Goal: Task Accomplishment & Management: Manage account settings

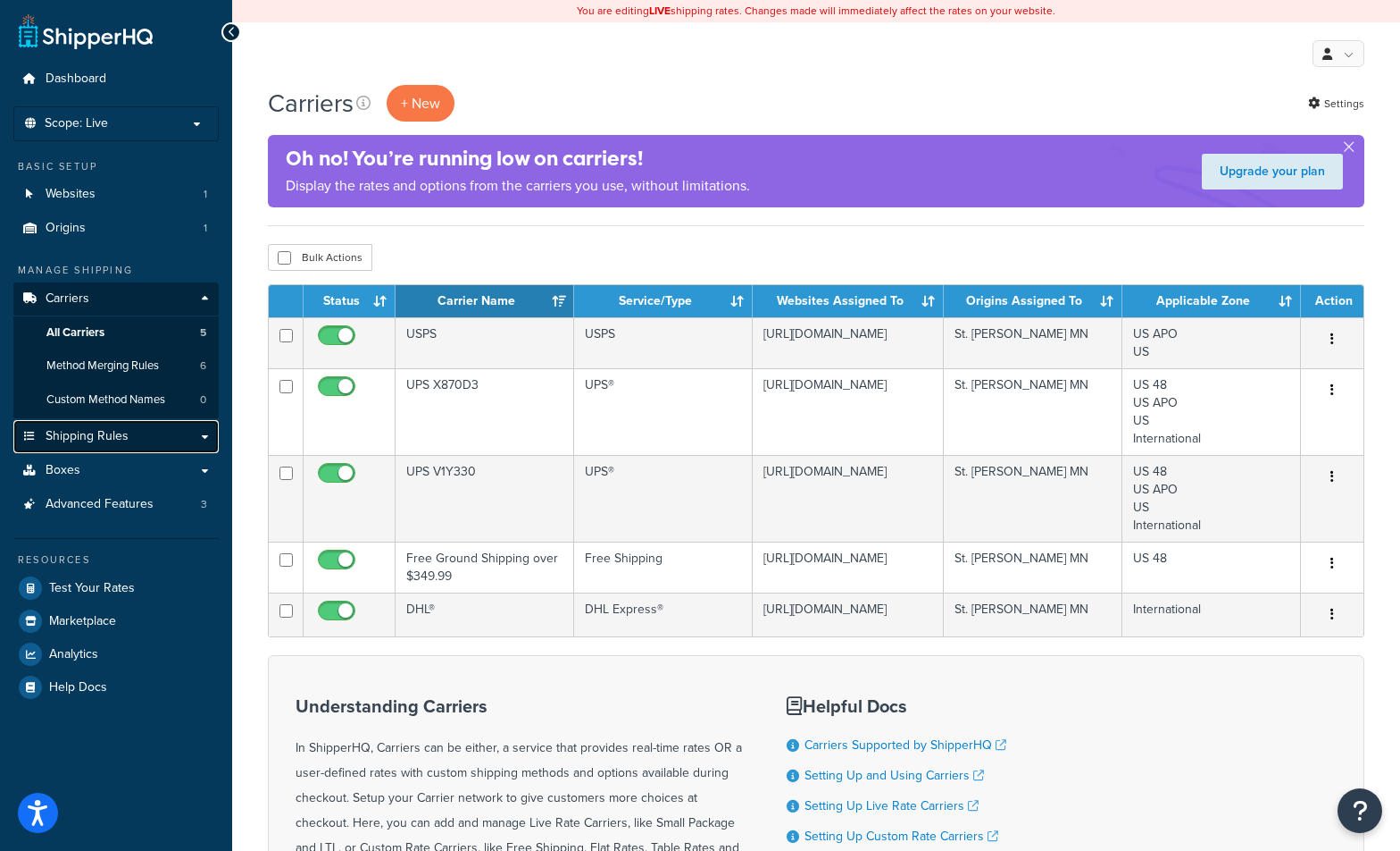
click at [98, 438] on span "Shipping Rules" at bounding box center [87, 436] width 83 height 15
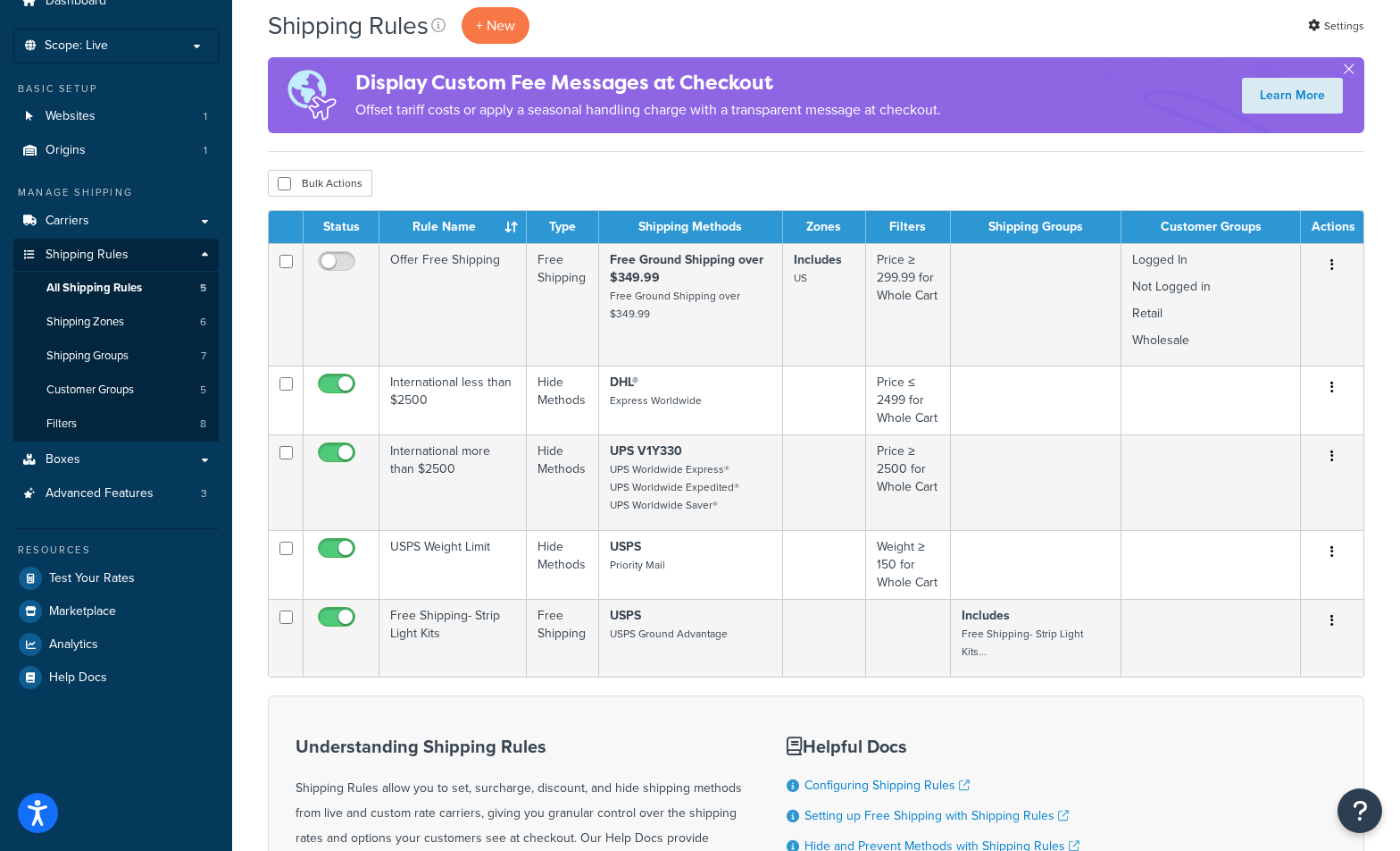
click at [248, 550] on div "Shipping Rules + New Settings Display Custom Fee Messages at Checkout Offset ta…" at bounding box center [816, 542] width 1168 height 1071
click at [79, 384] on span "Customer Groups" at bounding box center [90, 389] width 88 height 15
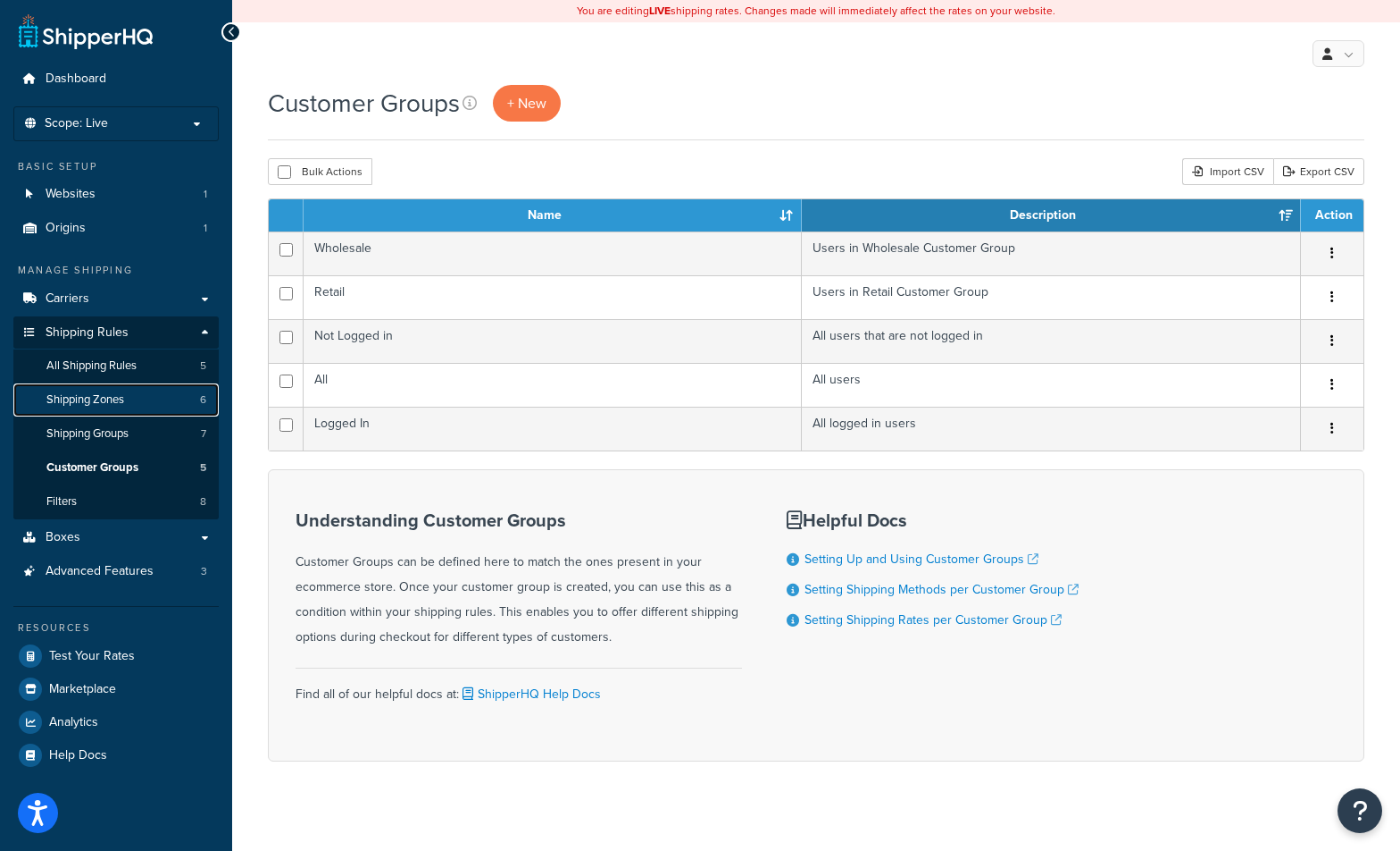
click at [90, 399] on span "Shipping Zones" at bounding box center [85, 399] width 78 height 15
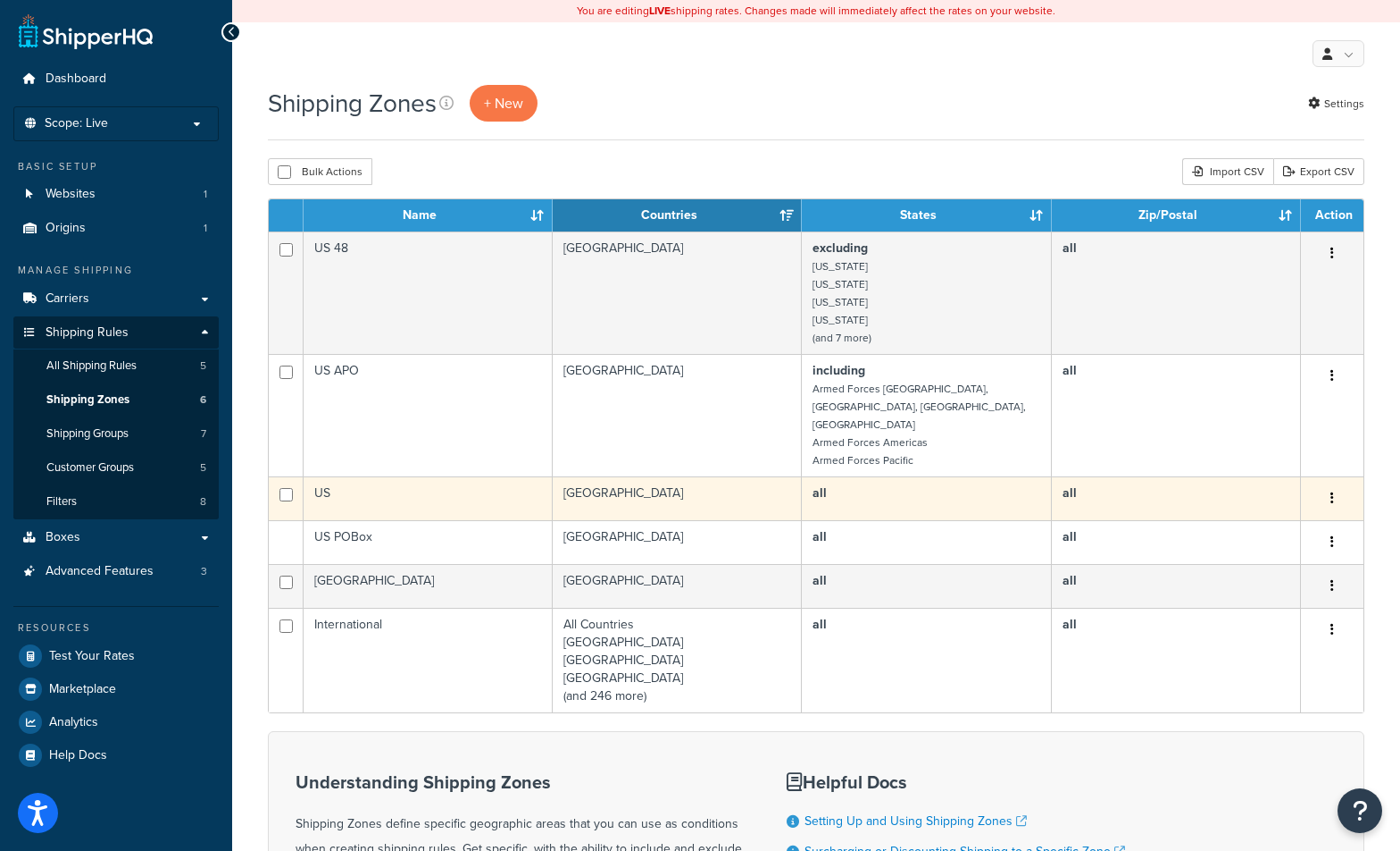
click at [734, 481] on td "United States" at bounding box center [677, 498] width 249 height 43
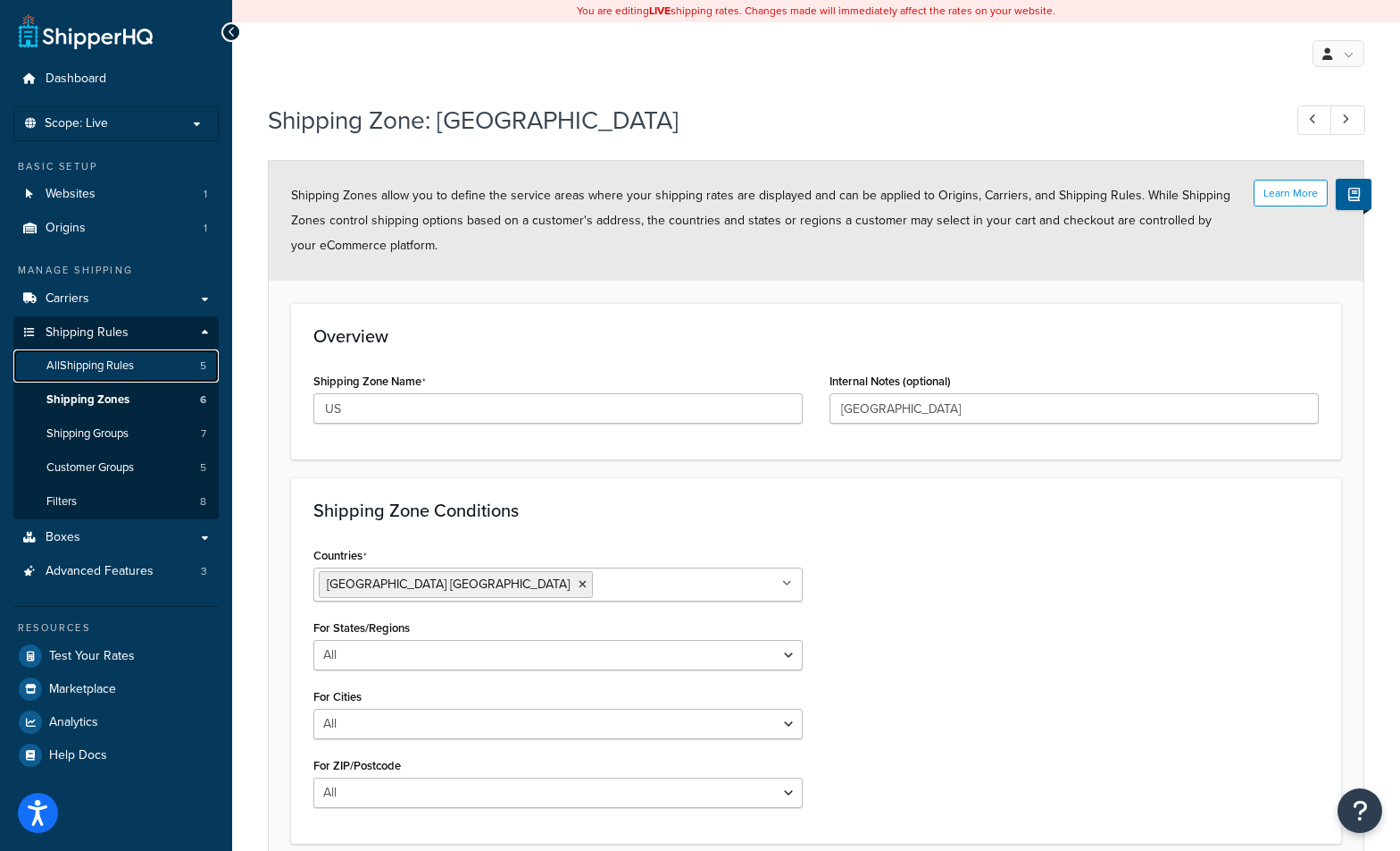
click at [101, 370] on span "All Shipping Rules" at bounding box center [90, 366] width 88 height 15
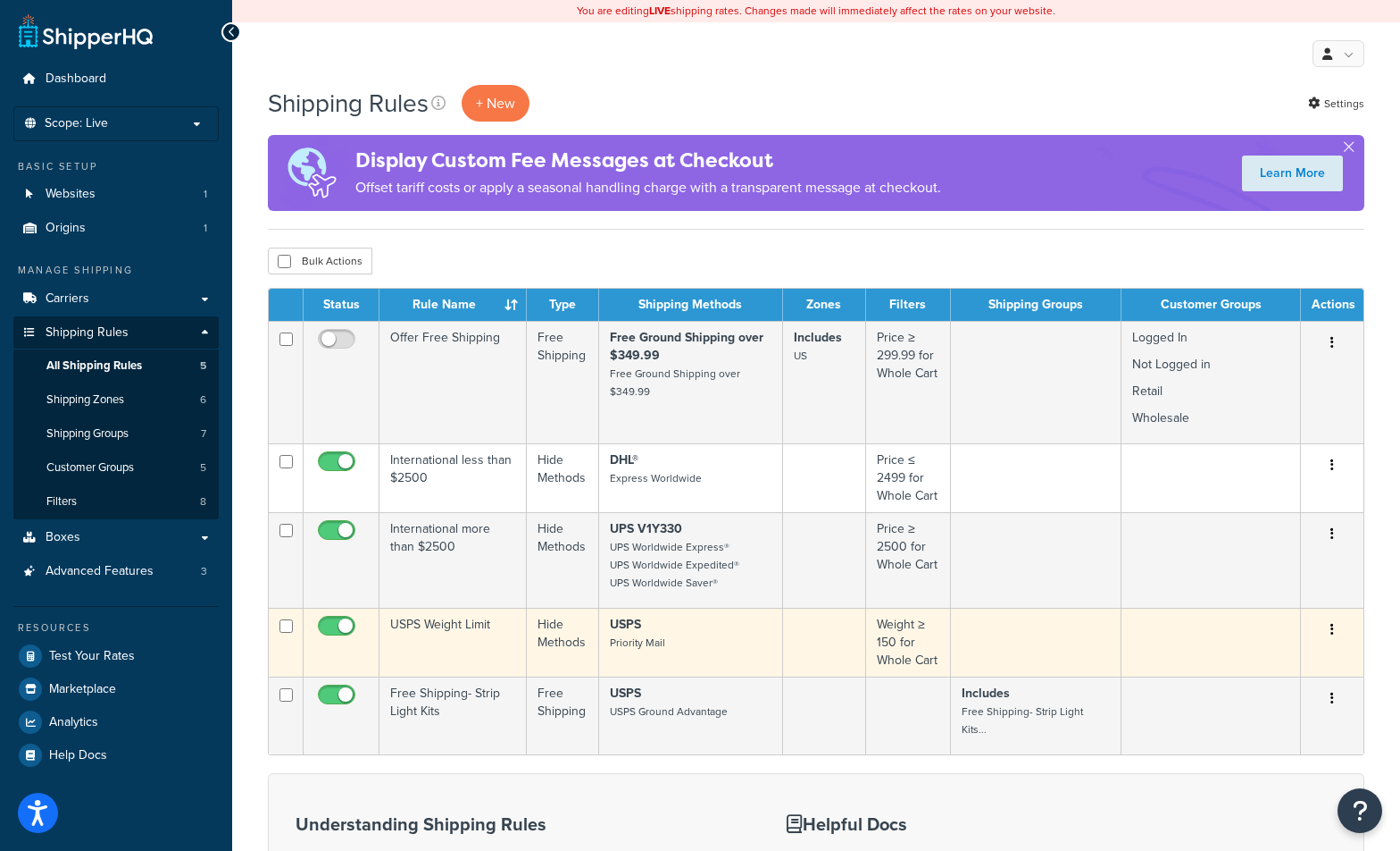
click at [719, 650] on p "USPS Priority Mail" at bounding box center [690, 633] width 161 height 35
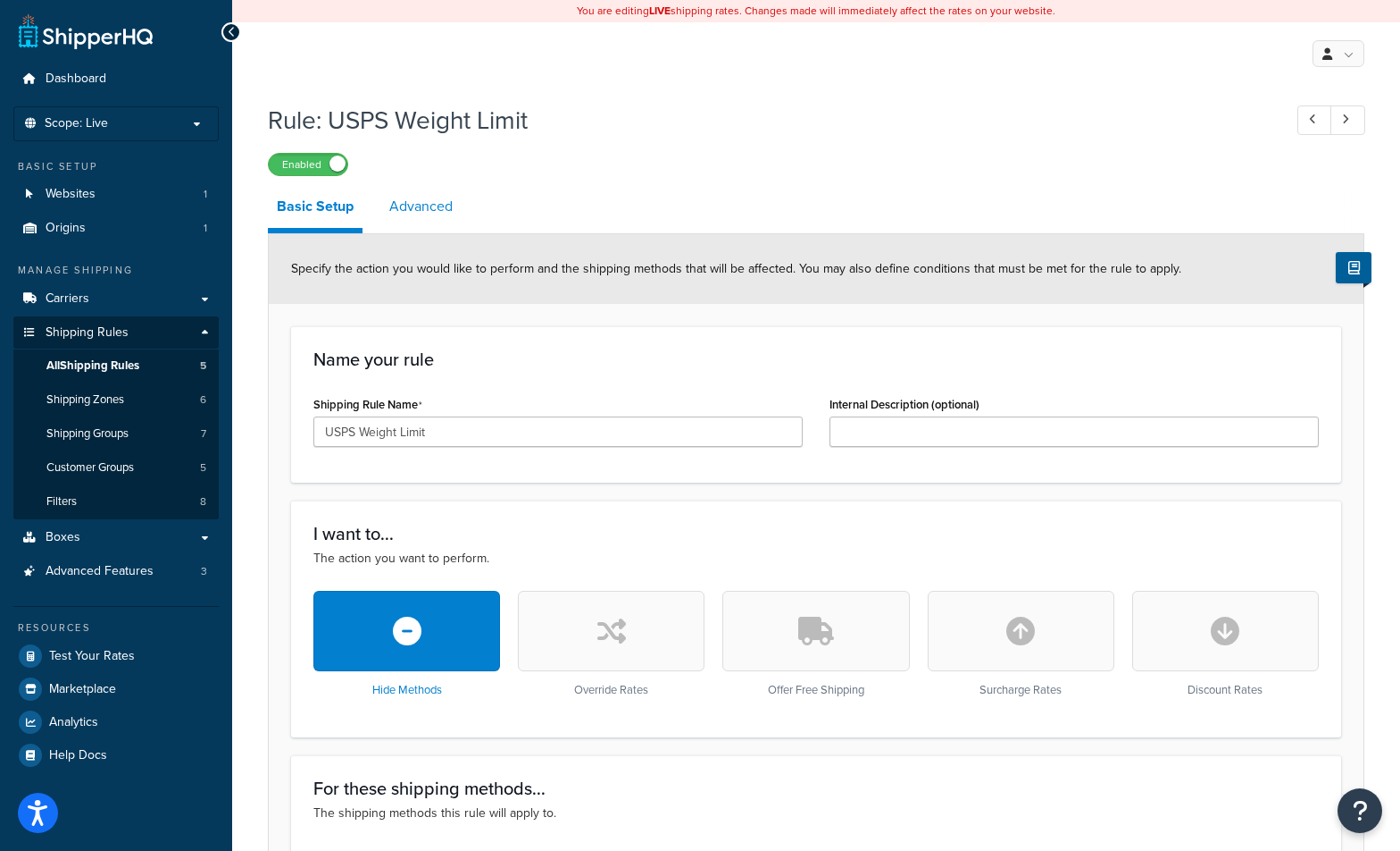
click at [426, 206] on link "Advanced" at bounding box center [421, 206] width 81 height 43
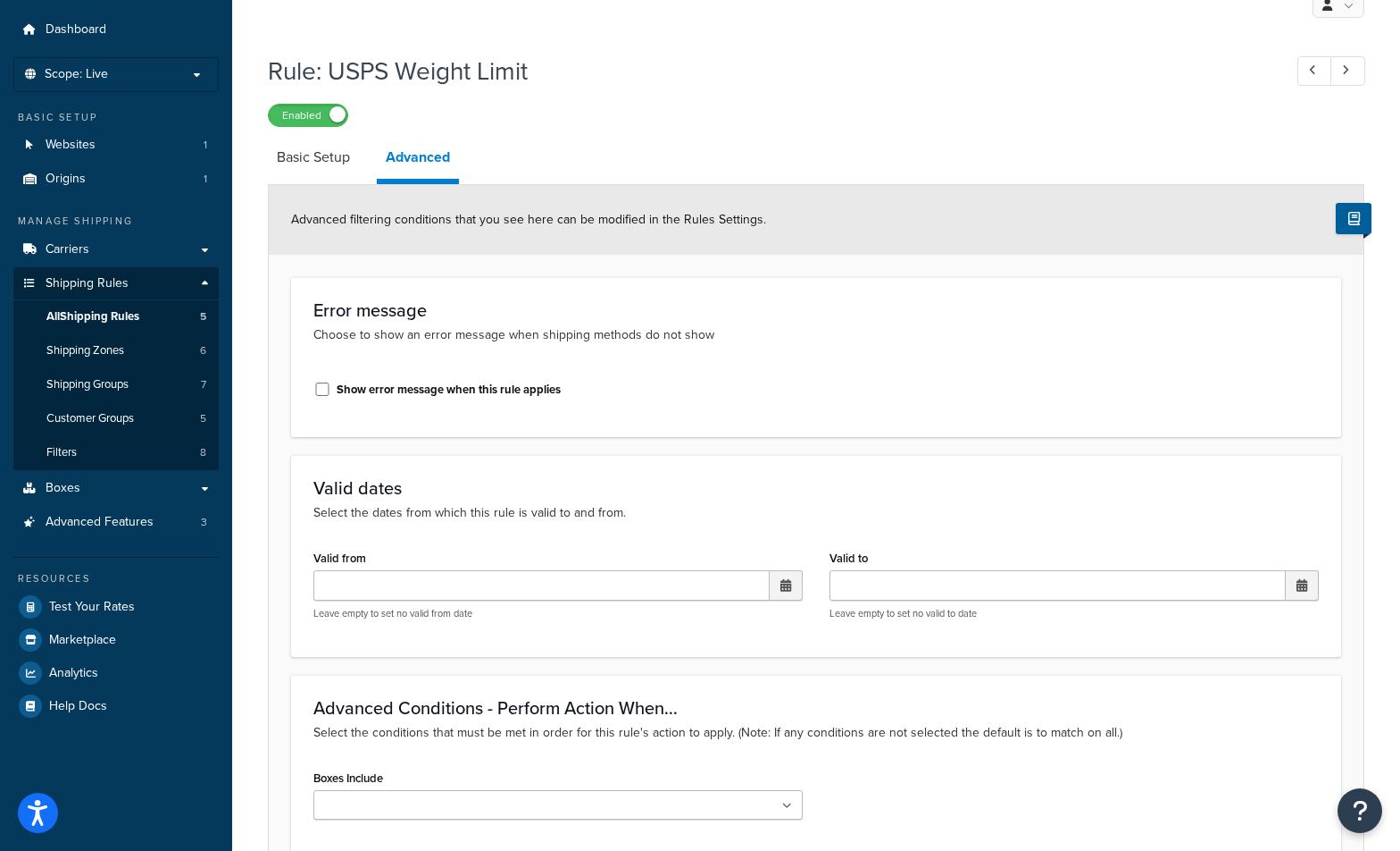
scroll to position [37, 0]
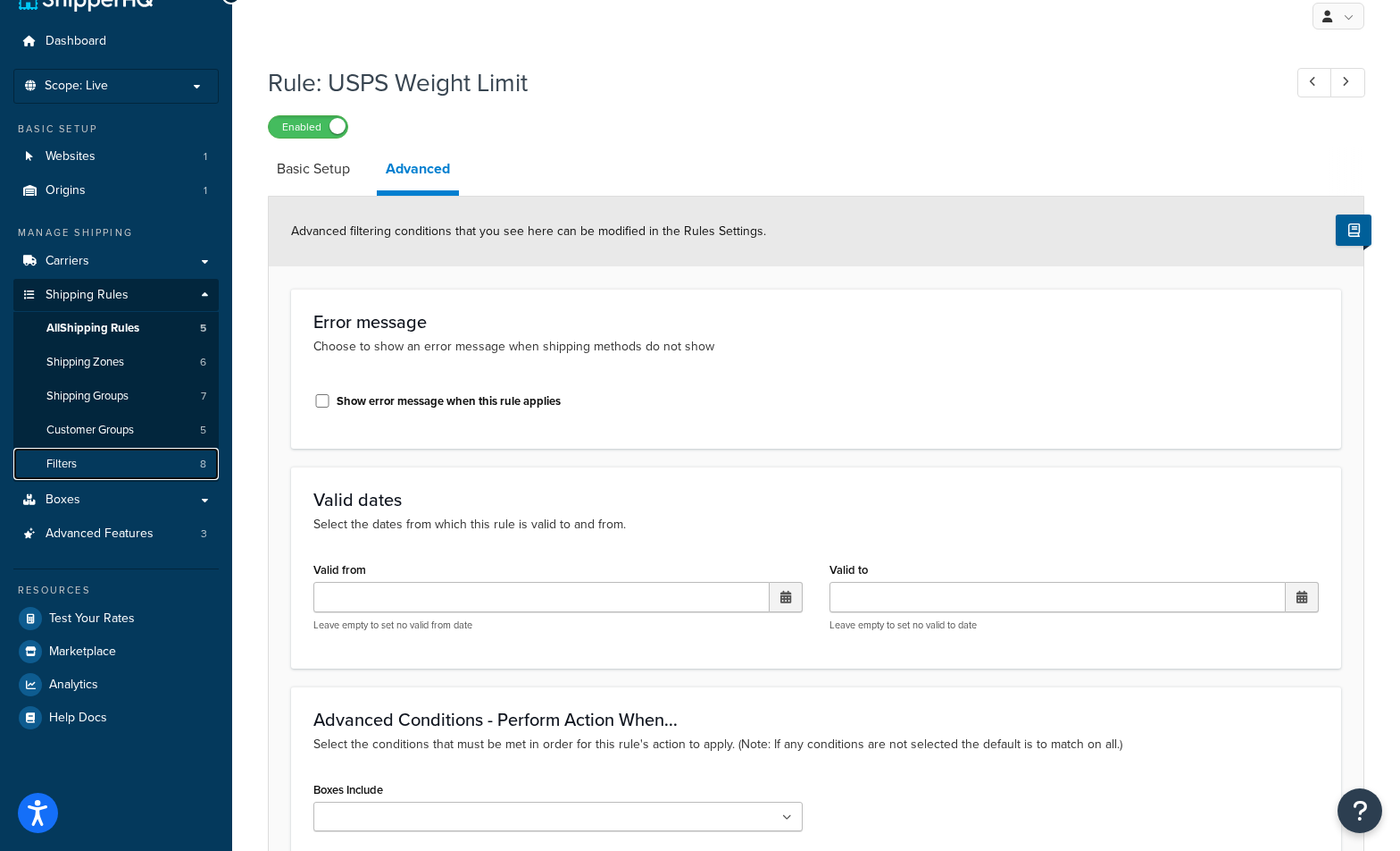
click at [85, 450] on link "Filters 8" at bounding box center [116, 464] width 205 height 33
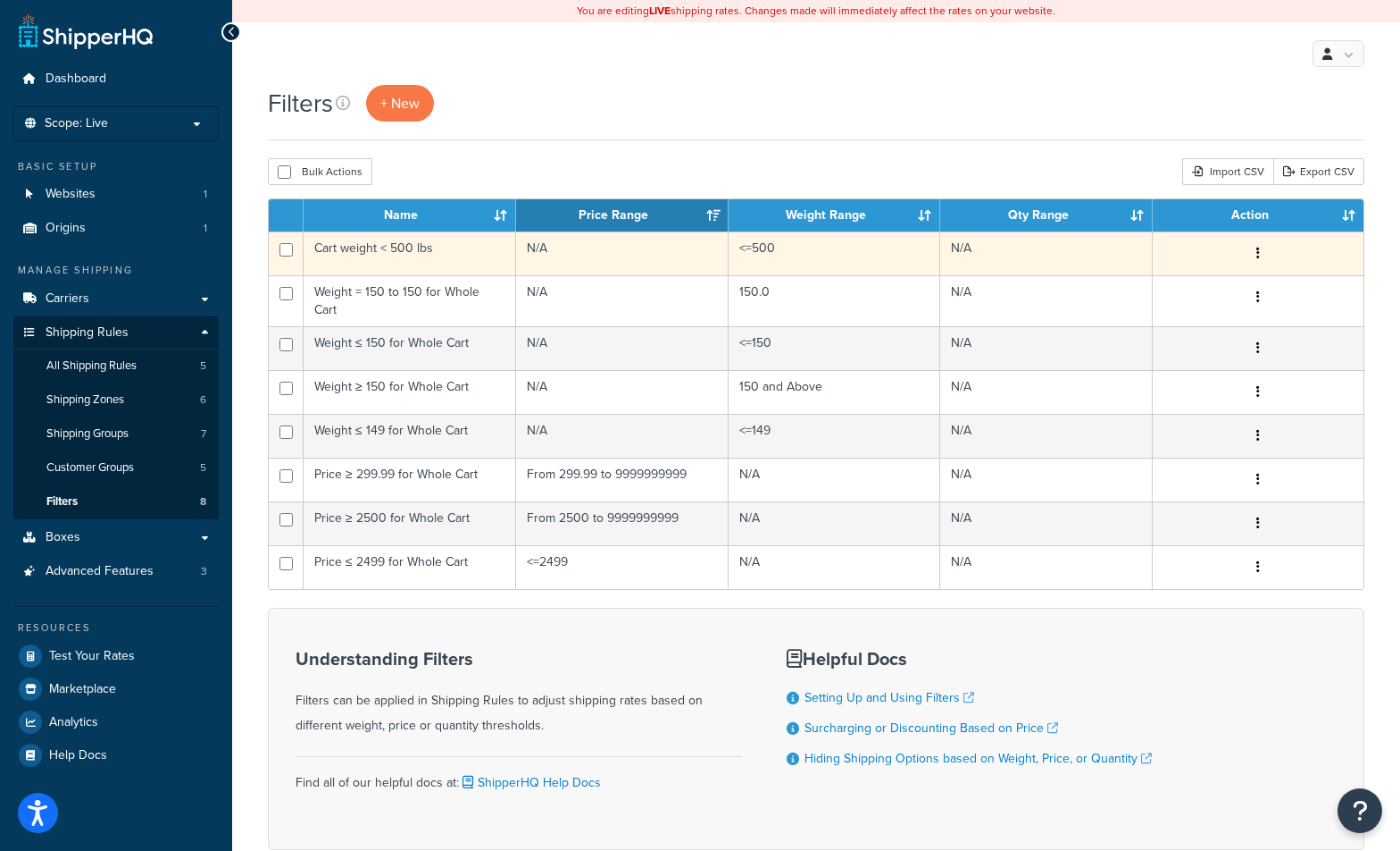
click at [852, 259] on td "<=500" at bounding box center [834, 253] width 213 height 43
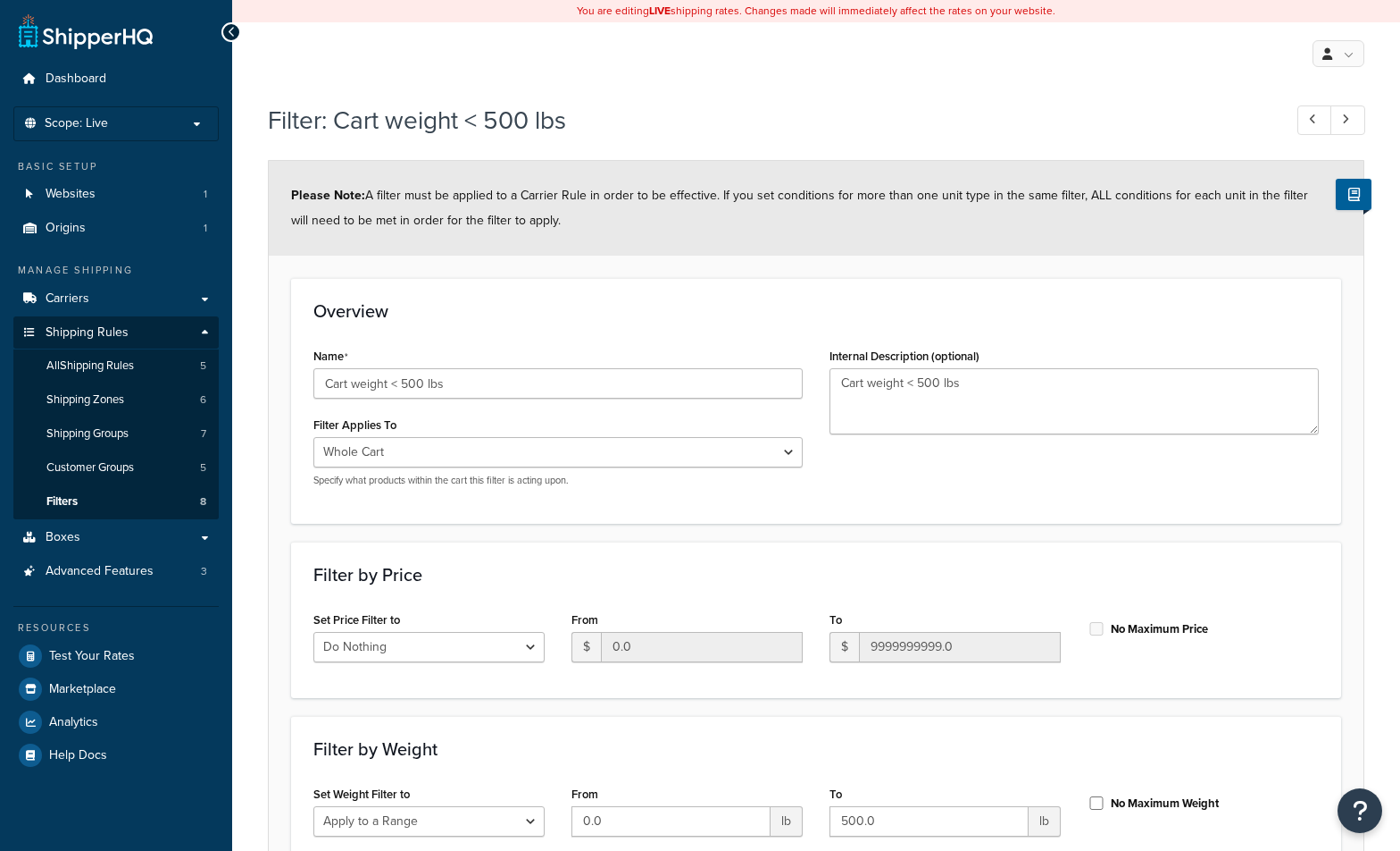
select select "range"
click at [70, 294] on span "Carriers" at bounding box center [67, 299] width 43 height 15
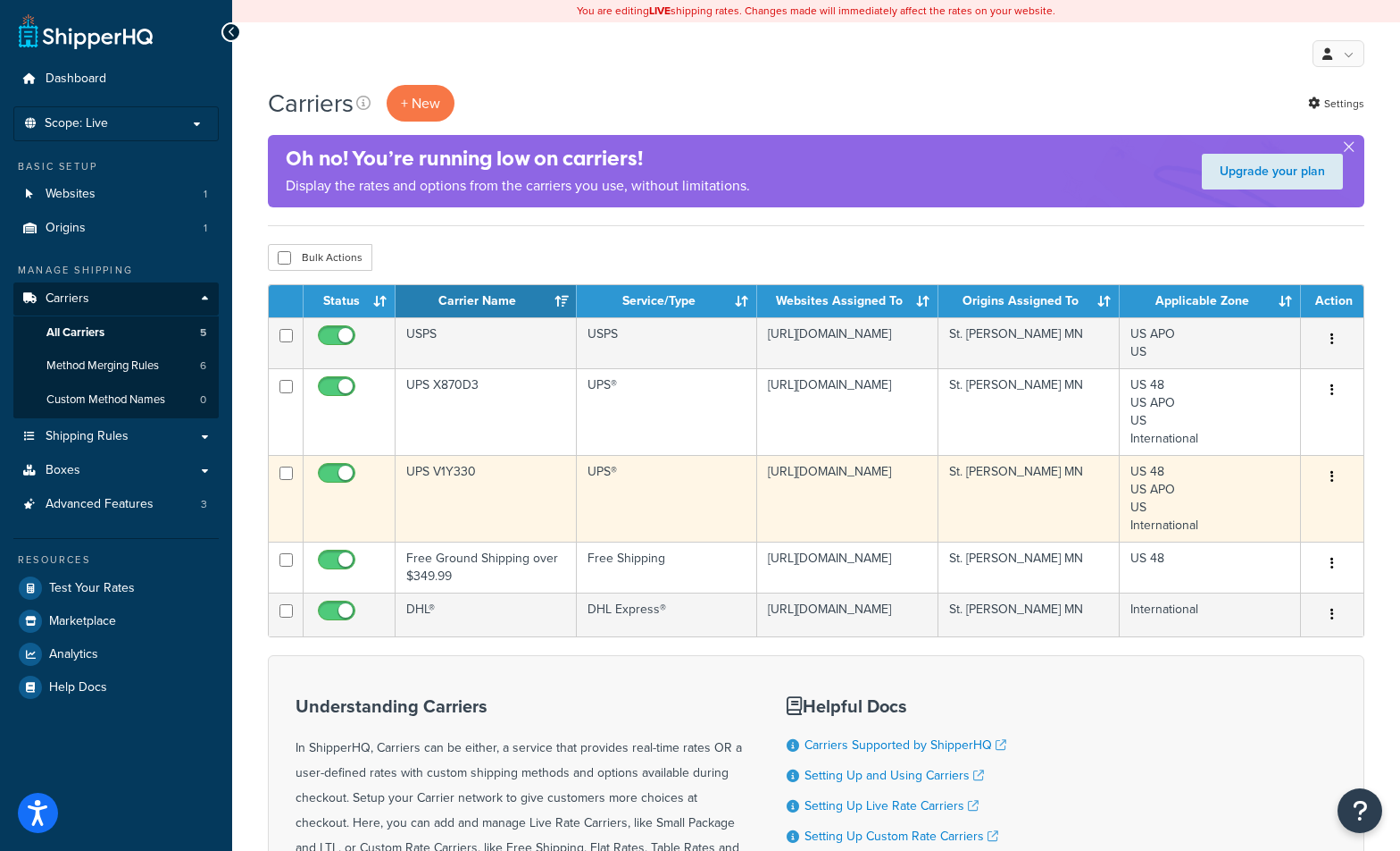
click at [650, 519] on td "UPS®" at bounding box center [668, 498] width 181 height 87
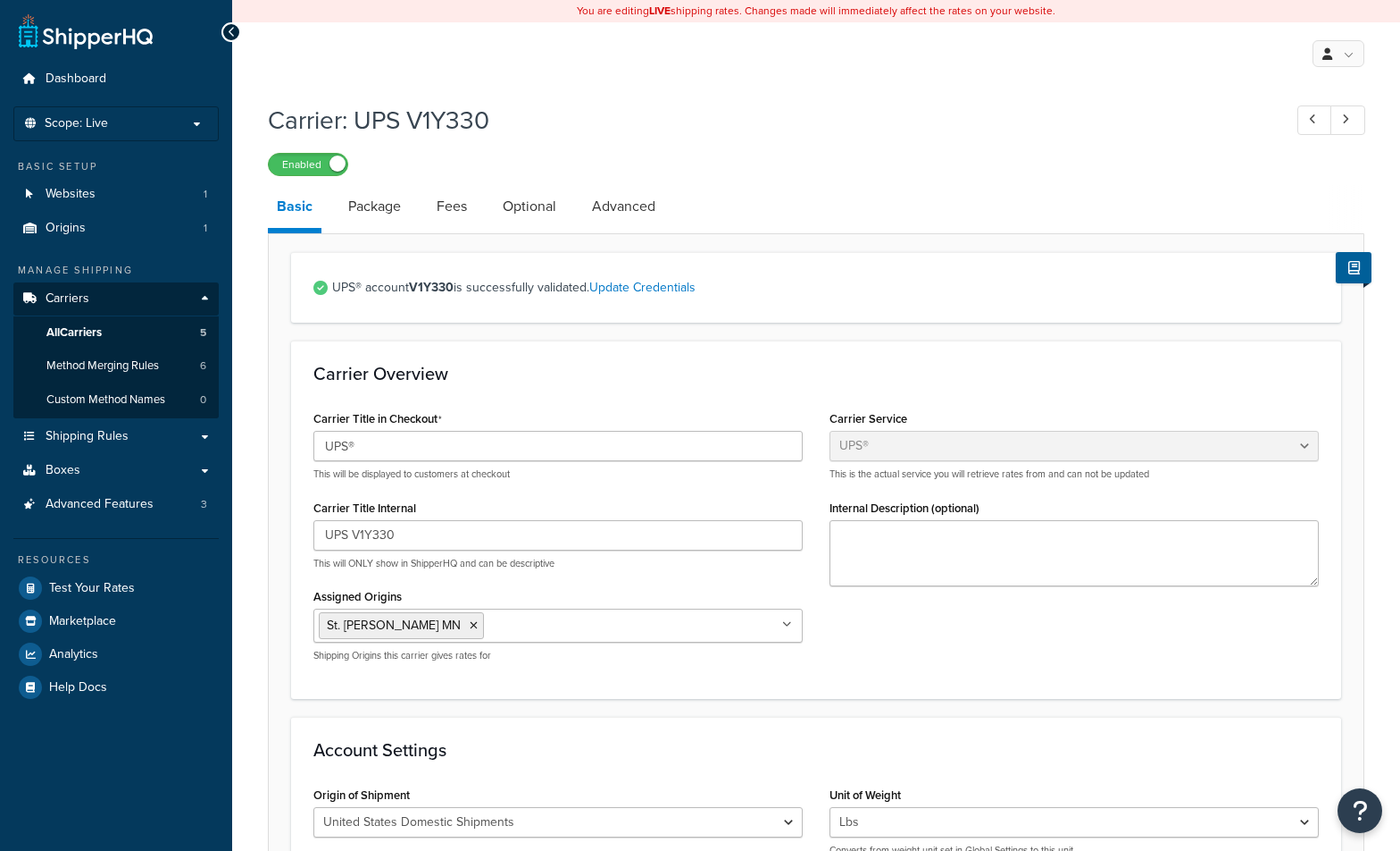
select select "ups"
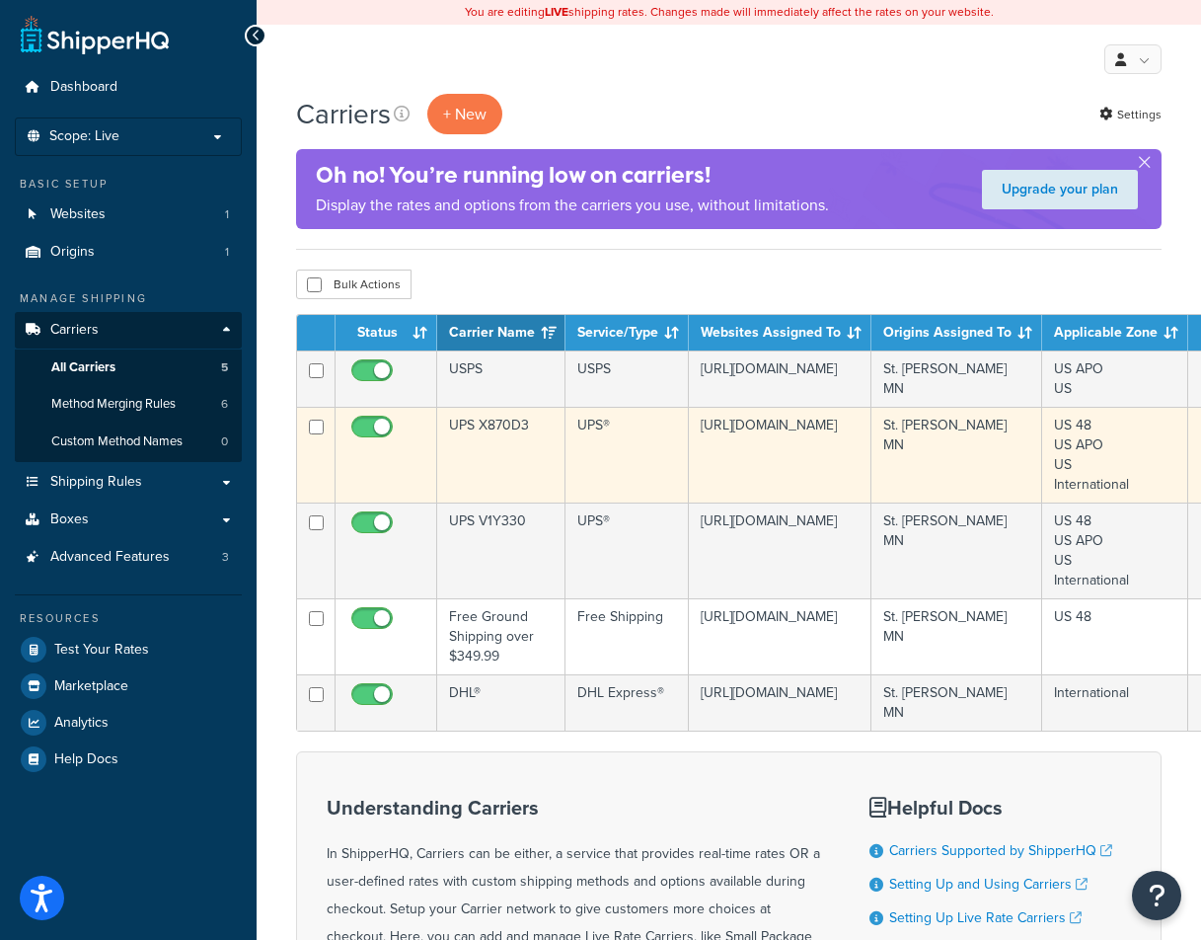
scroll to position [0, 45]
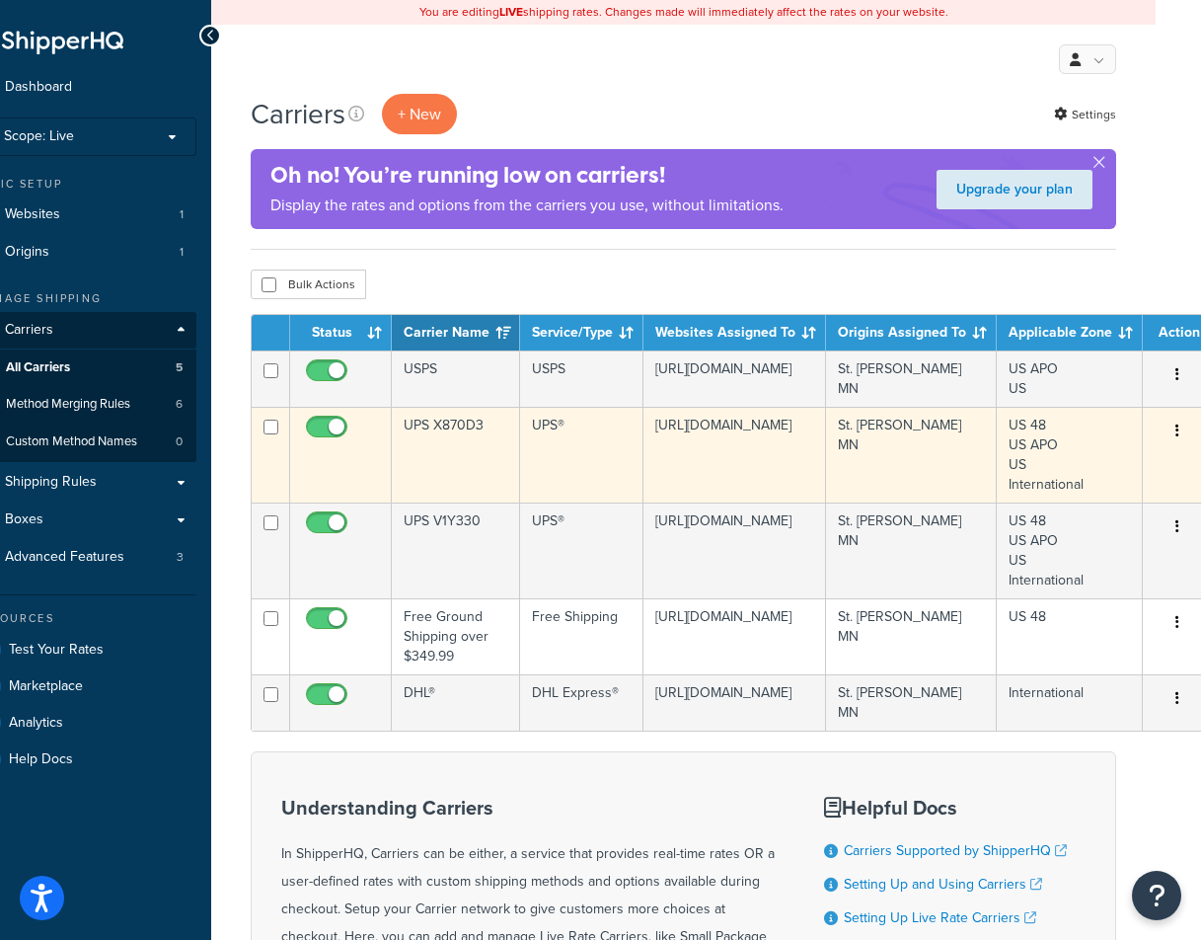
click at [896, 480] on td "St. [PERSON_NAME] MN" at bounding box center [911, 455] width 171 height 96
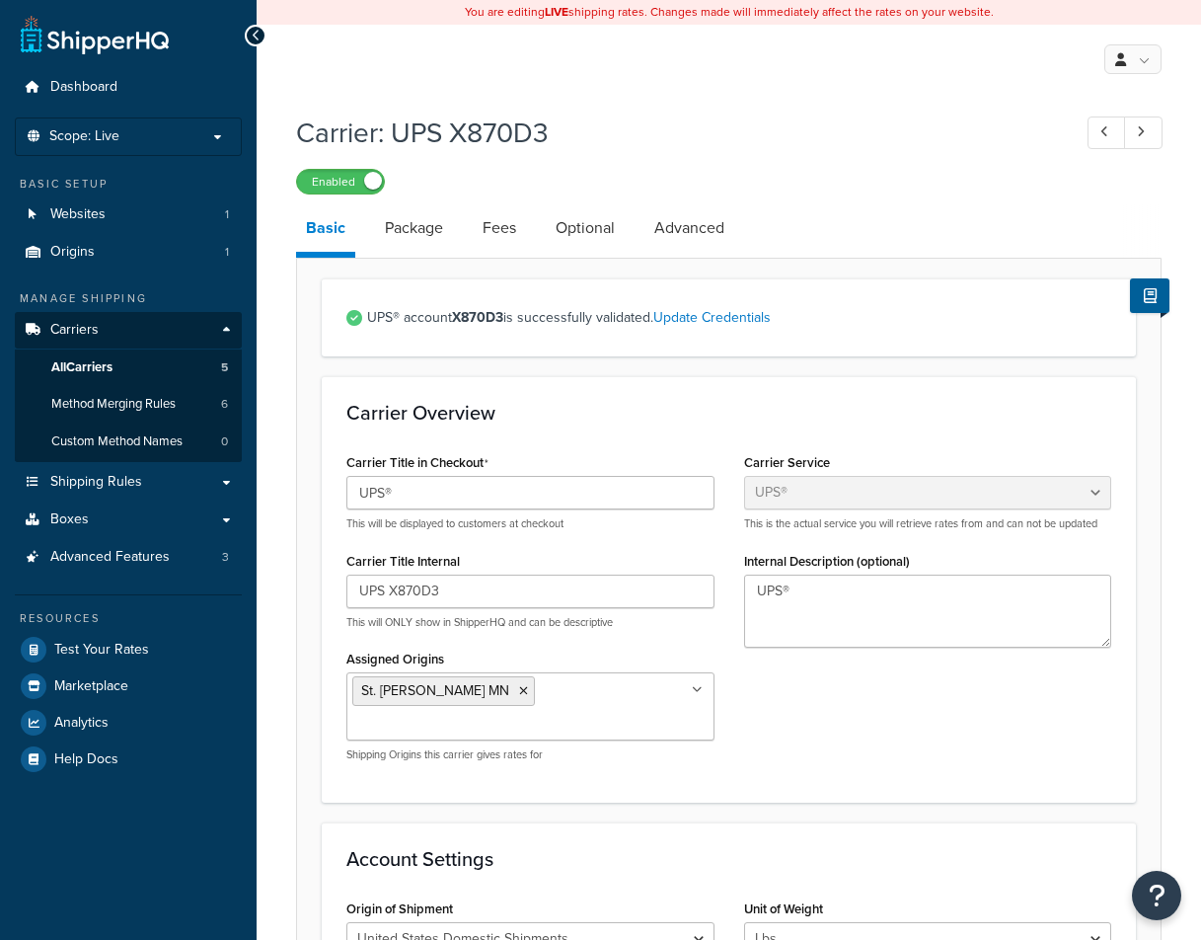
select select "ups"
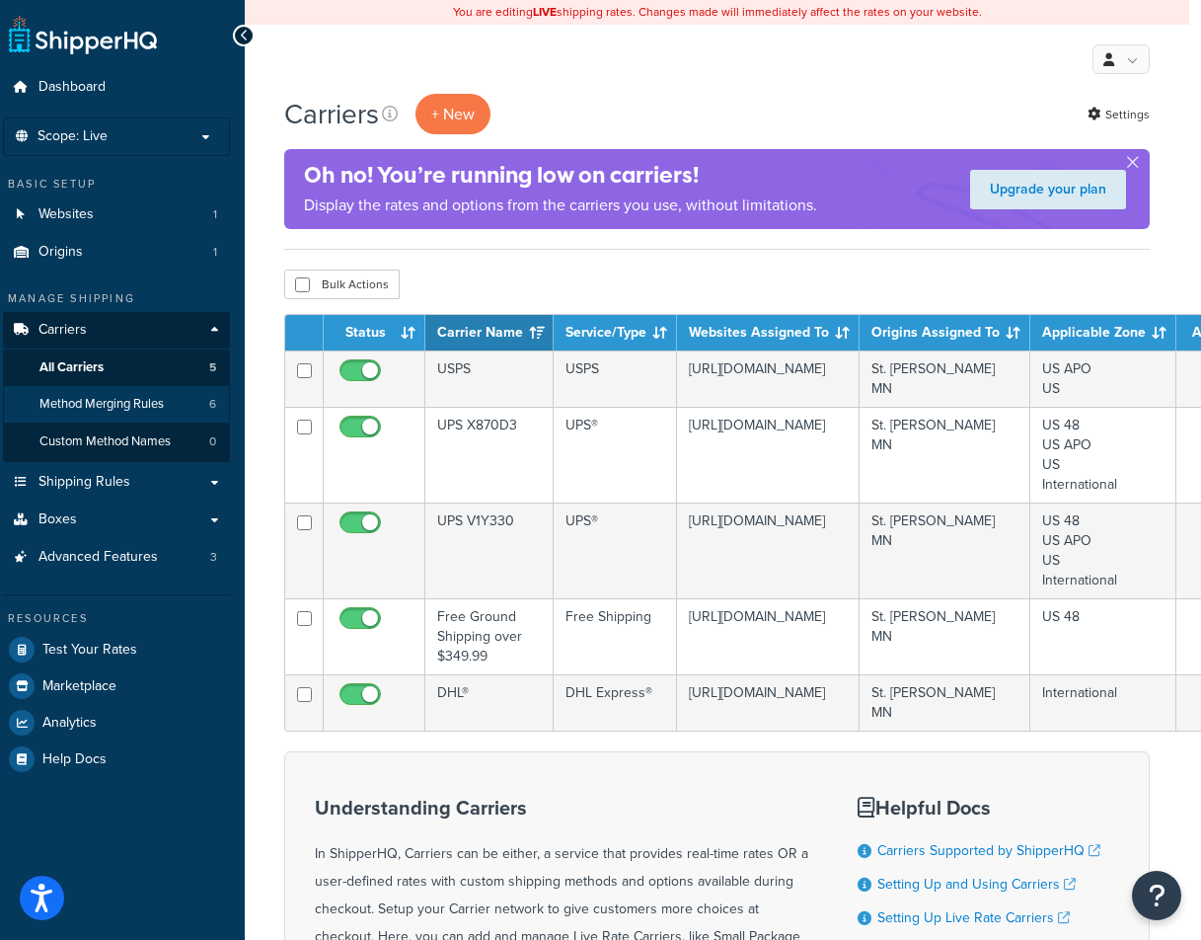
scroll to position [0, 10]
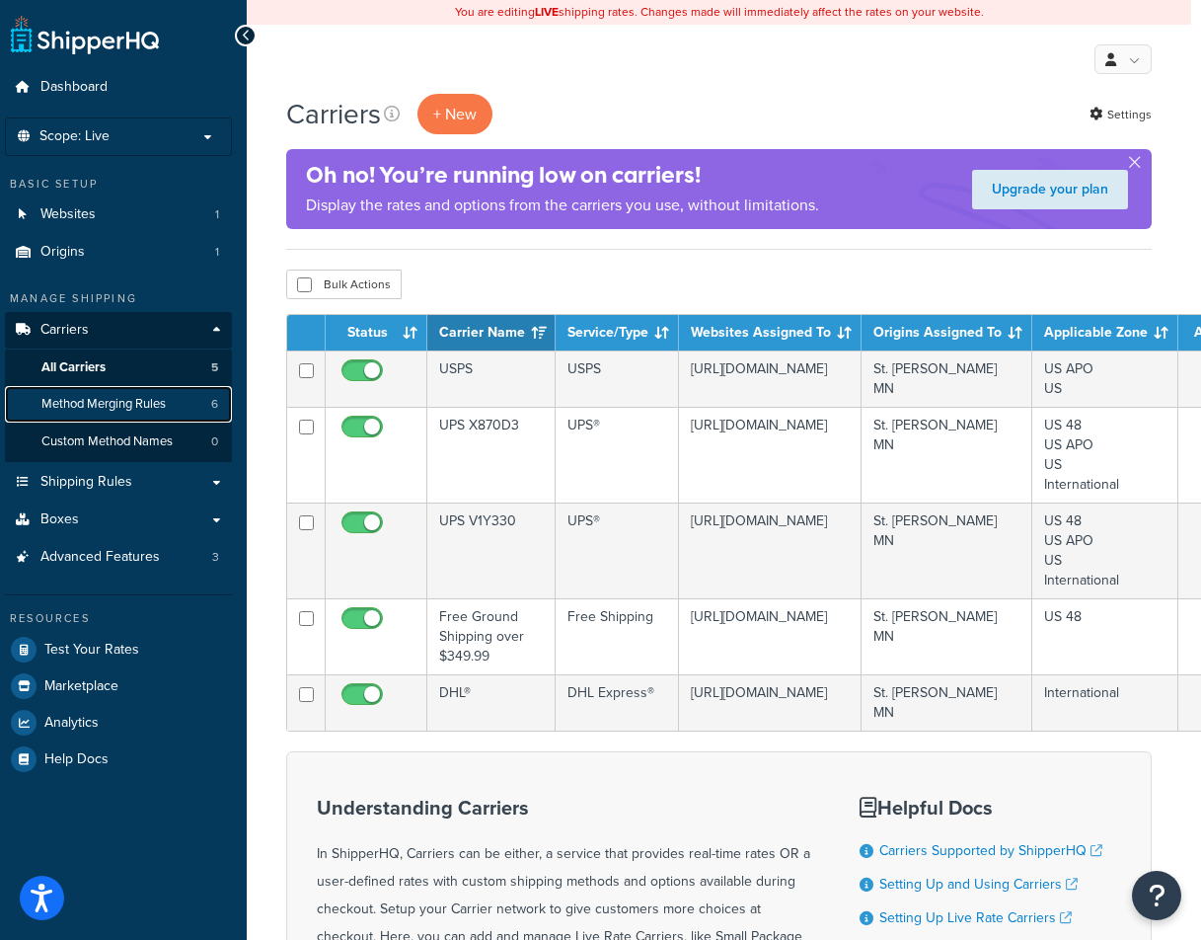
click at [96, 399] on span "Method Merging Rules" at bounding box center [103, 404] width 124 height 17
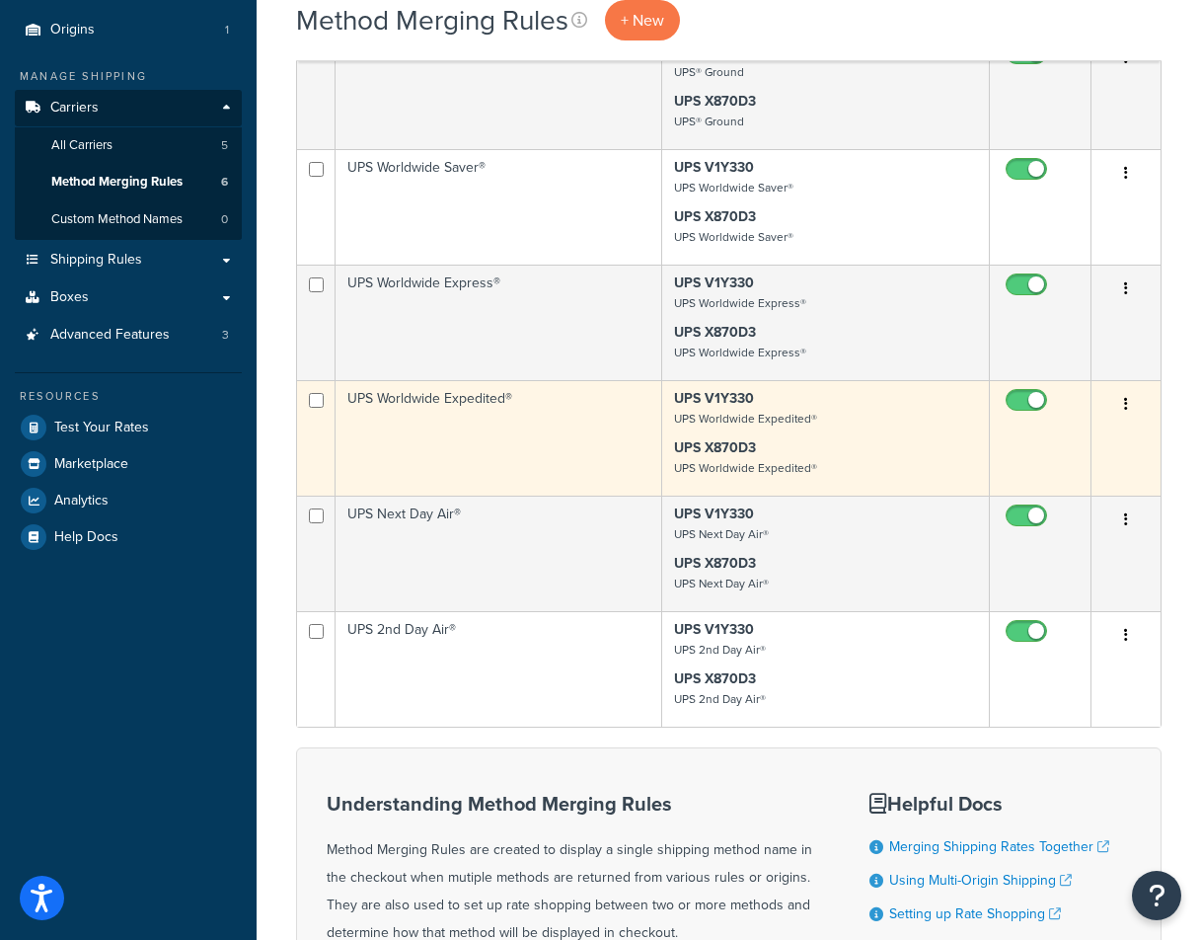
scroll to position [206, 0]
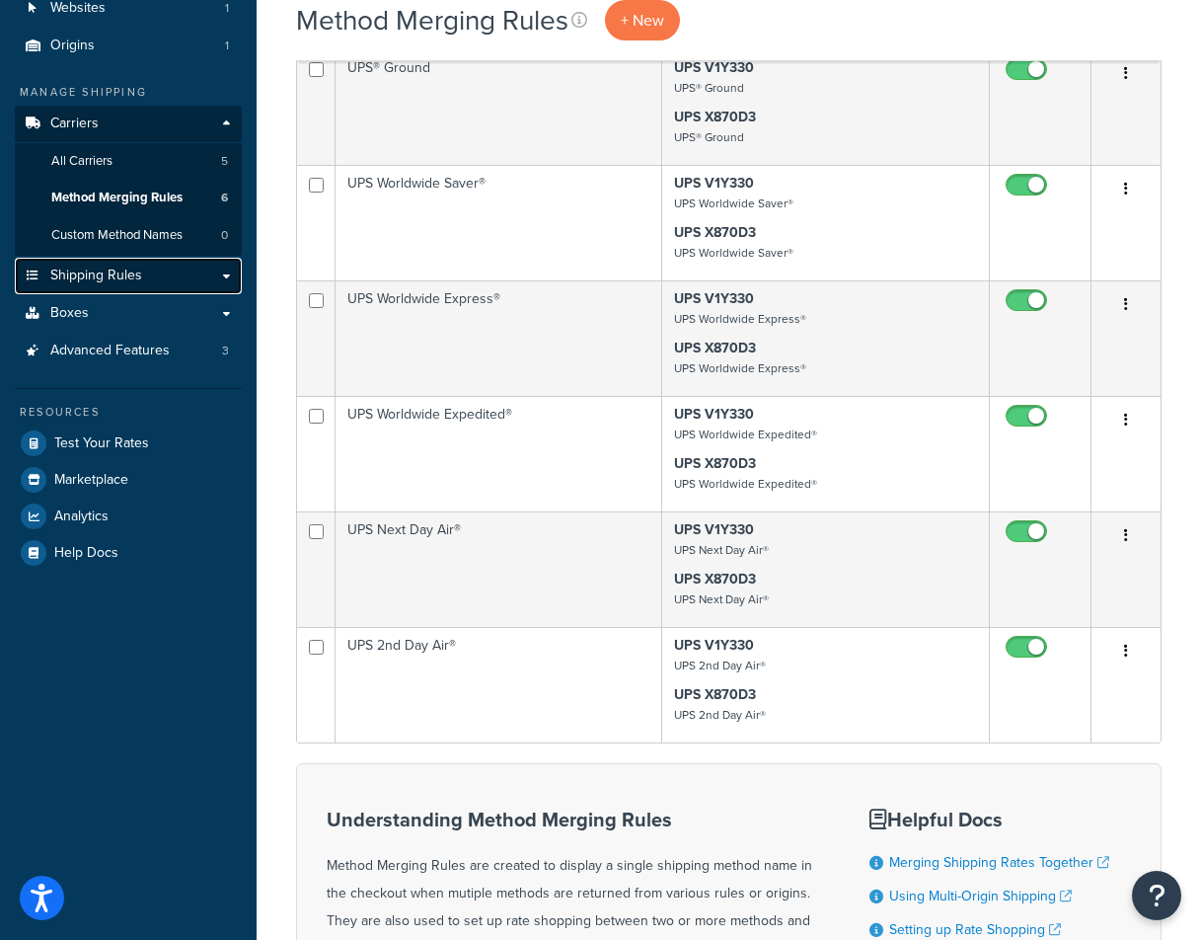
click at [133, 284] on span "Shipping Rules" at bounding box center [96, 275] width 92 height 17
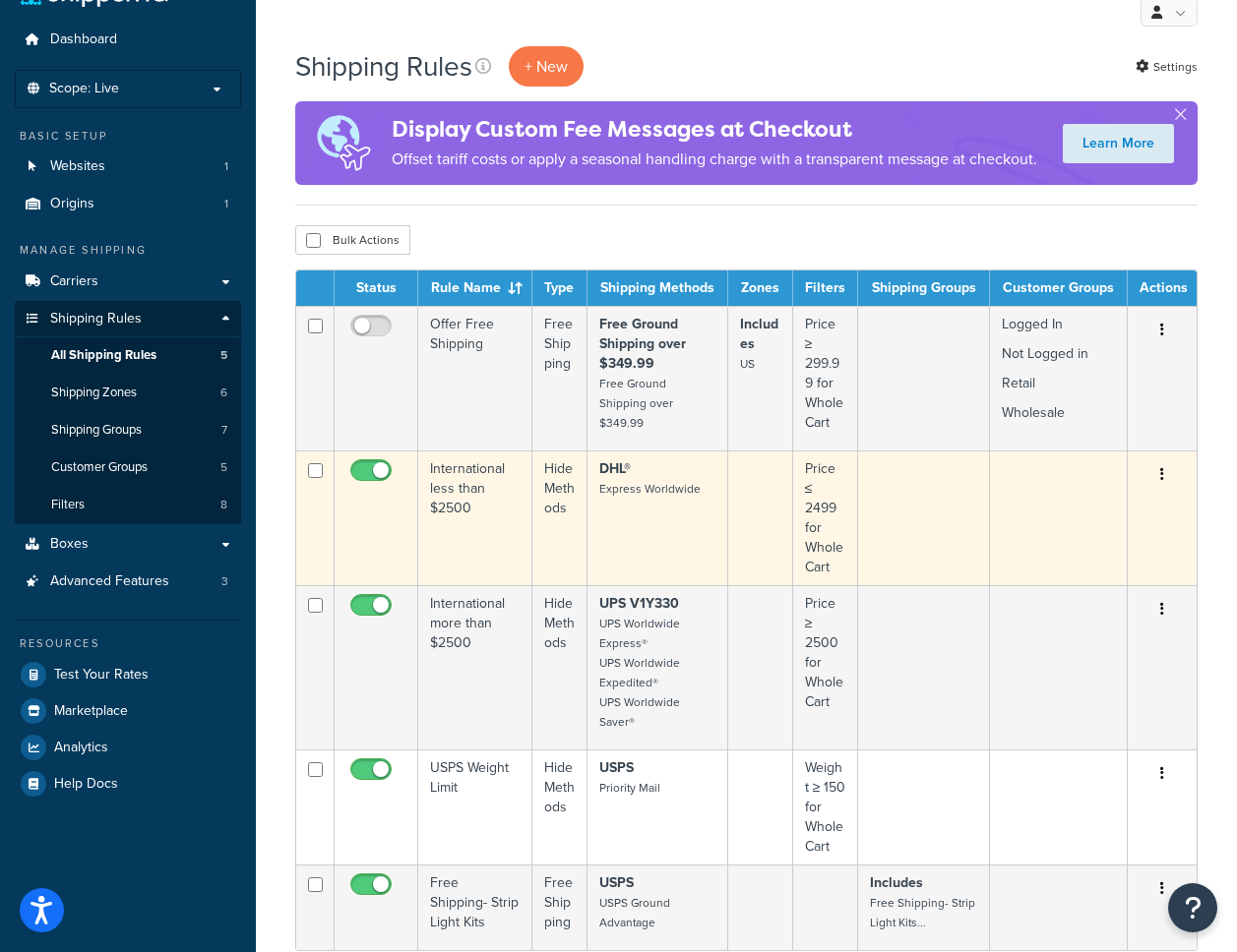
scroll to position [44, 0]
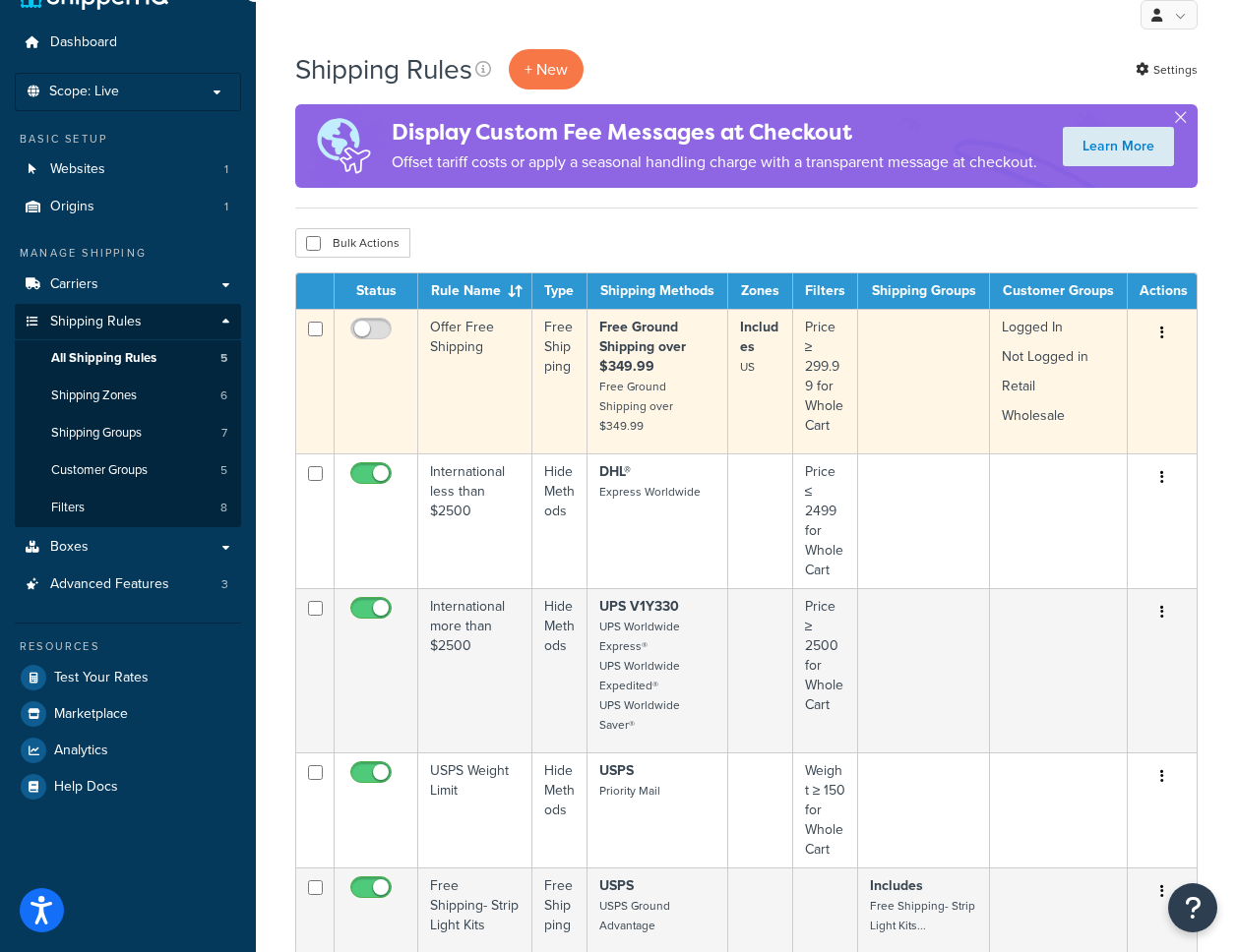
click at [472, 454] on td "Offer Free Shipping" at bounding box center [474, 381] width 114 height 145
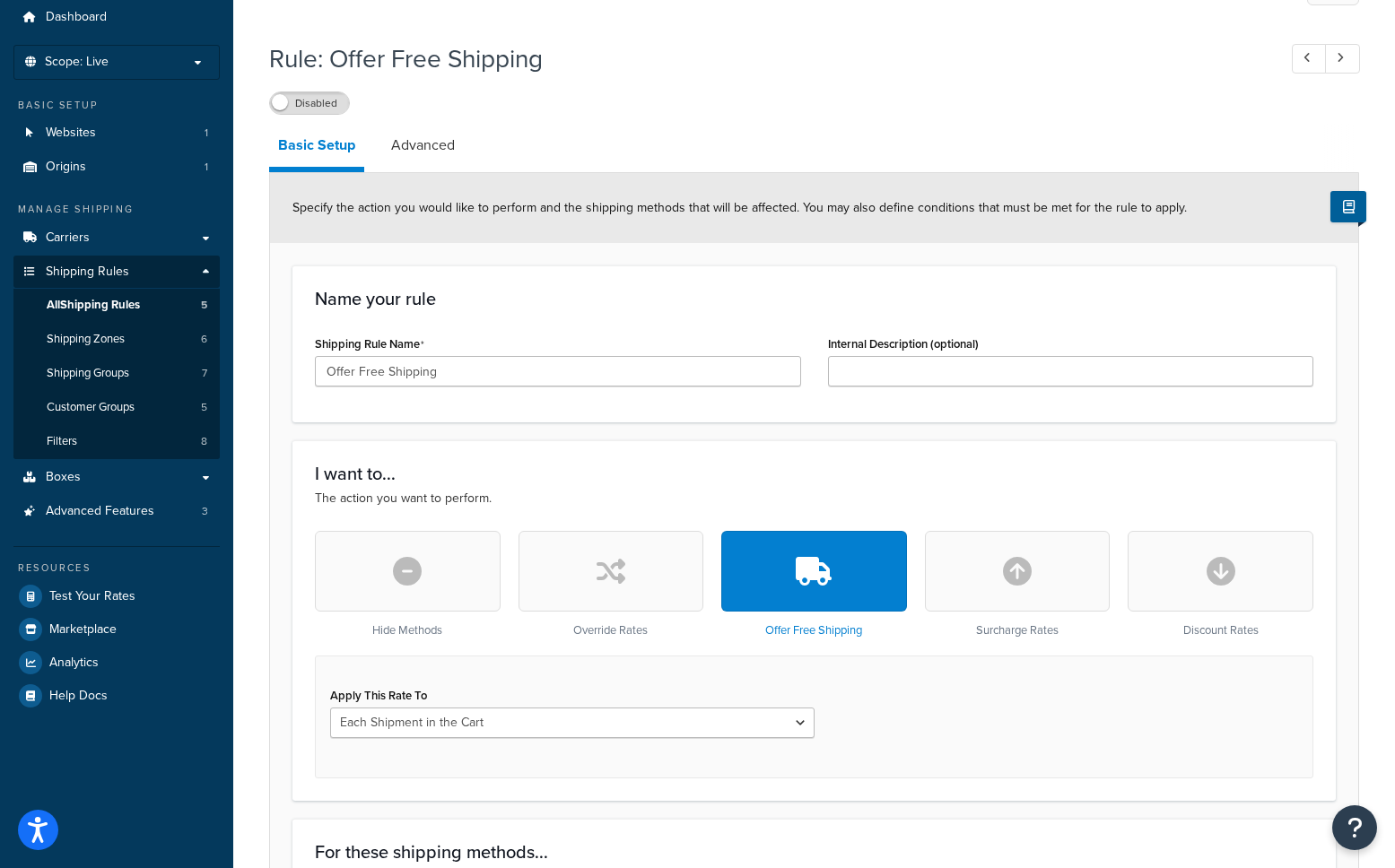
scroll to position [35, 0]
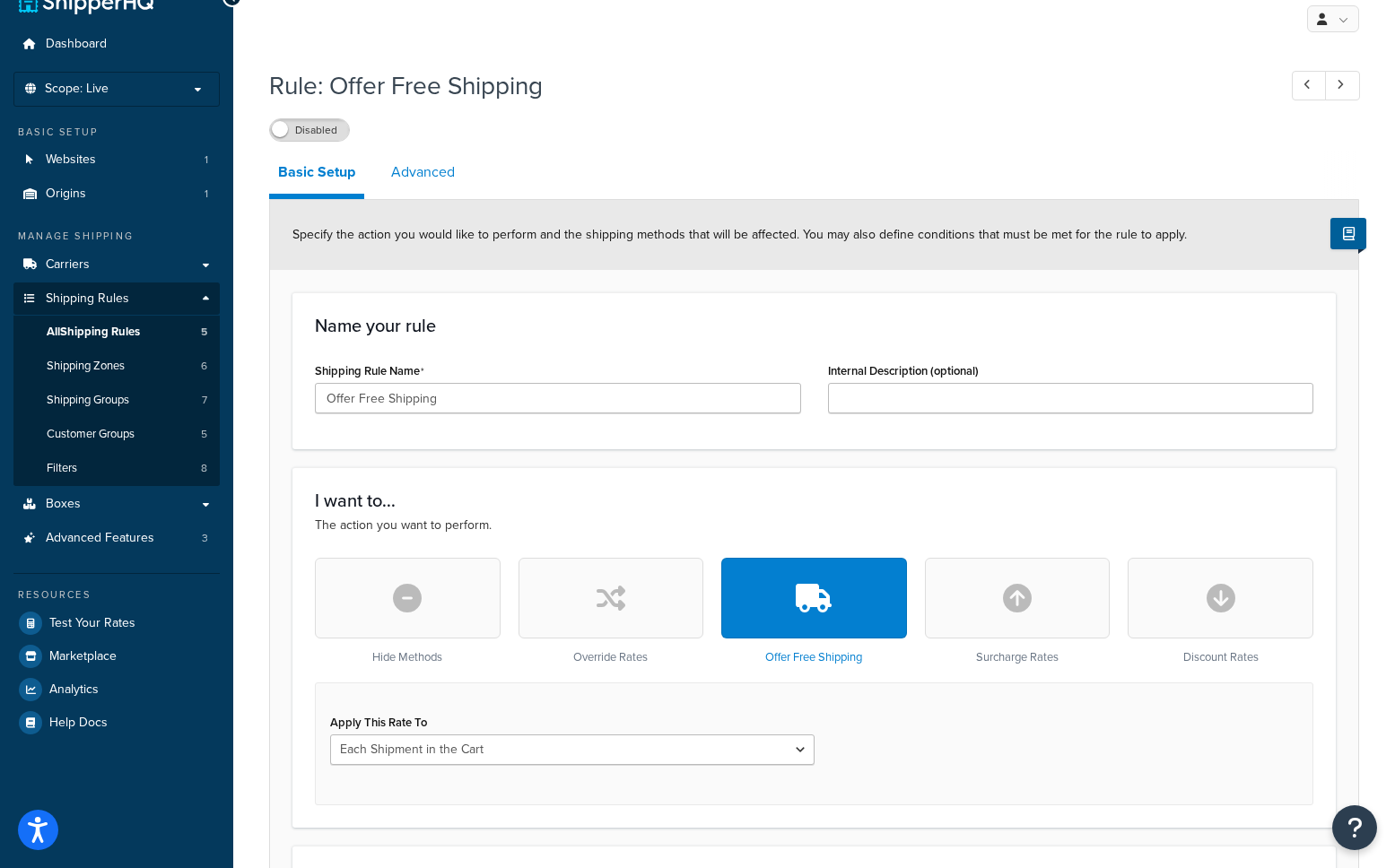
click at [429, 174] on link "Advanced" at bounding box center [423, 172] width 82 height 43
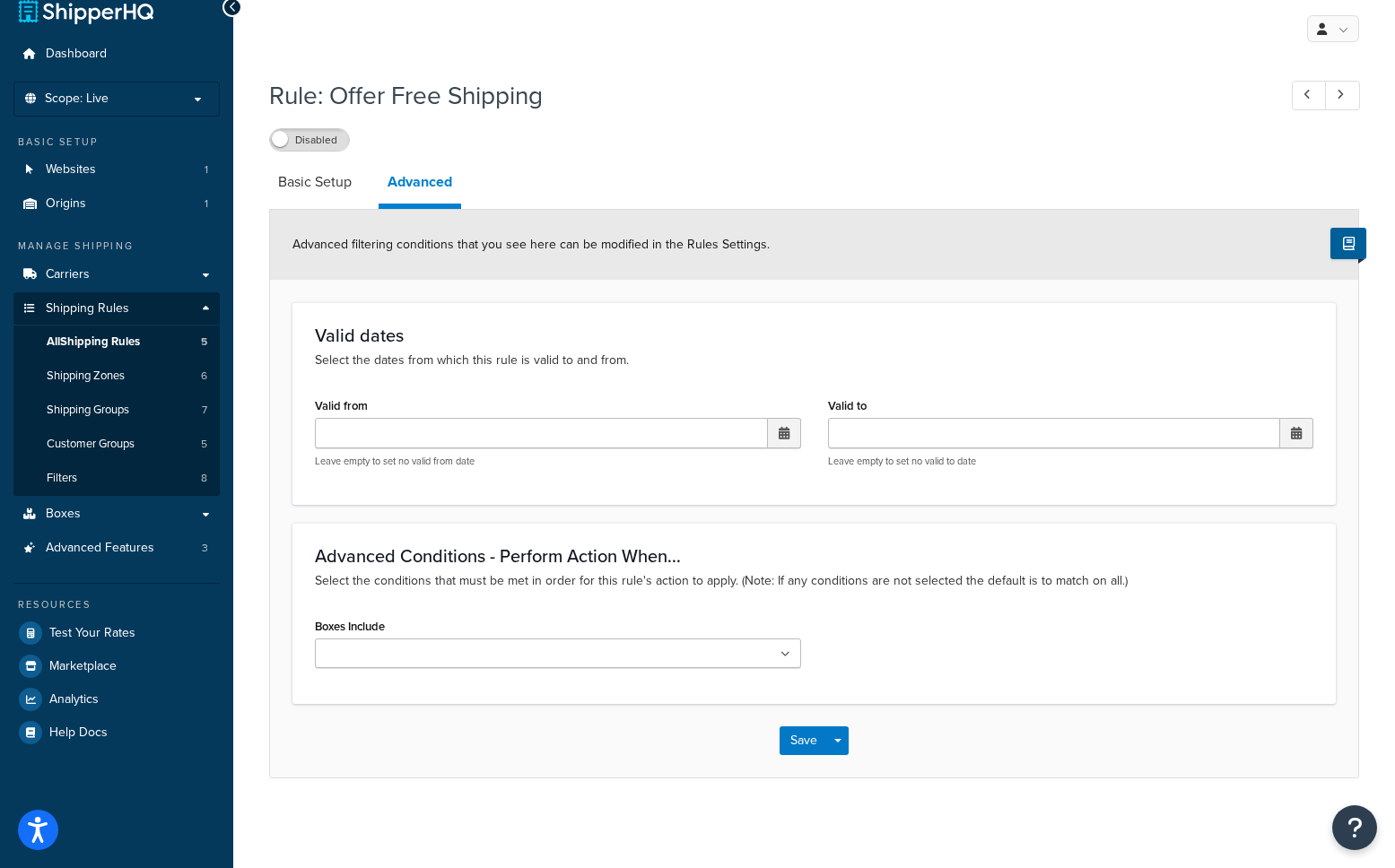
scroll to position [27, 0]
click at [96, 92] on span "Scope: Live" at bounding box center [76, 99] width 64 height 15
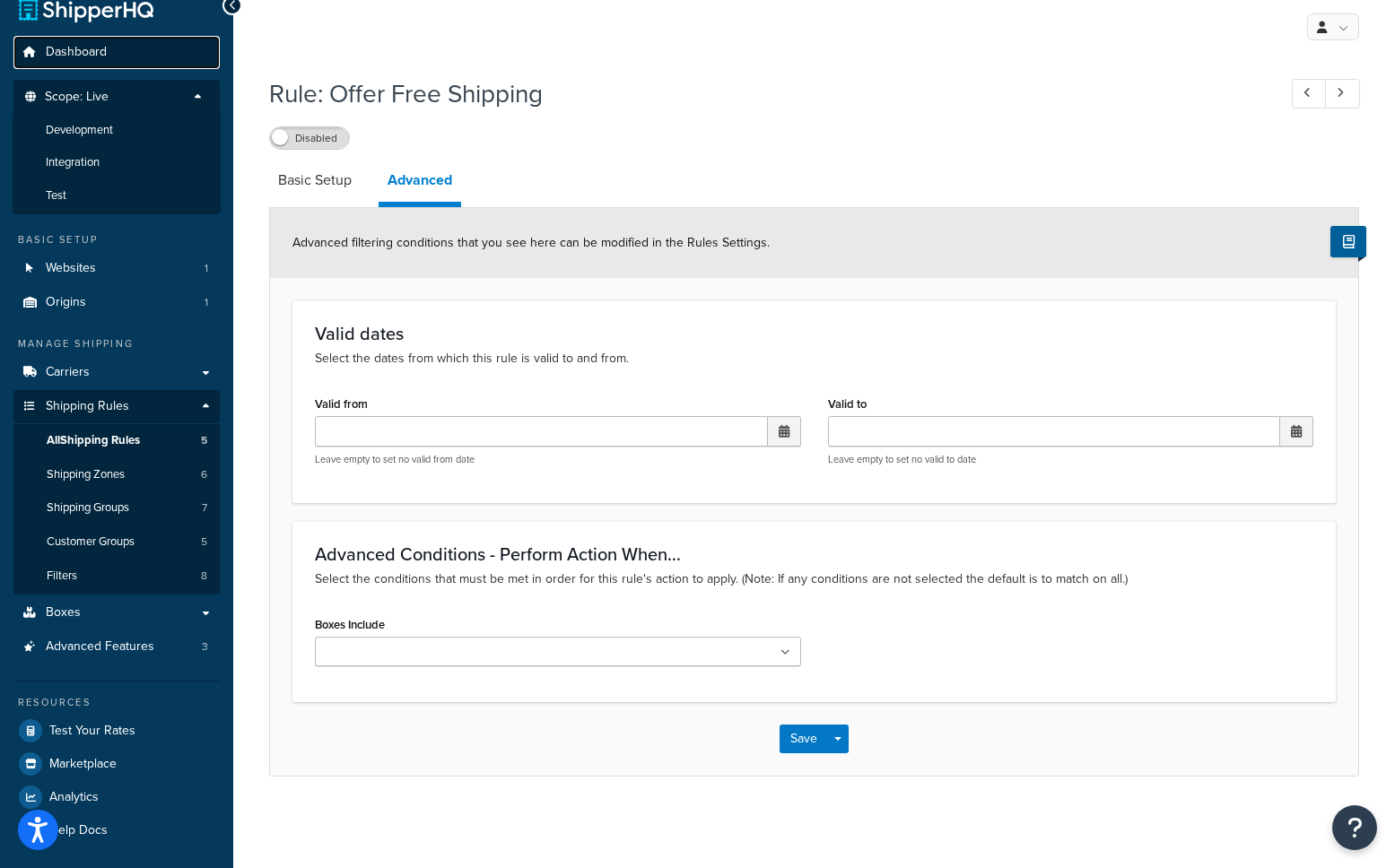
click at [118, 59] on link "Dashboard" at bounding box center [116, 52] width 206 height 34
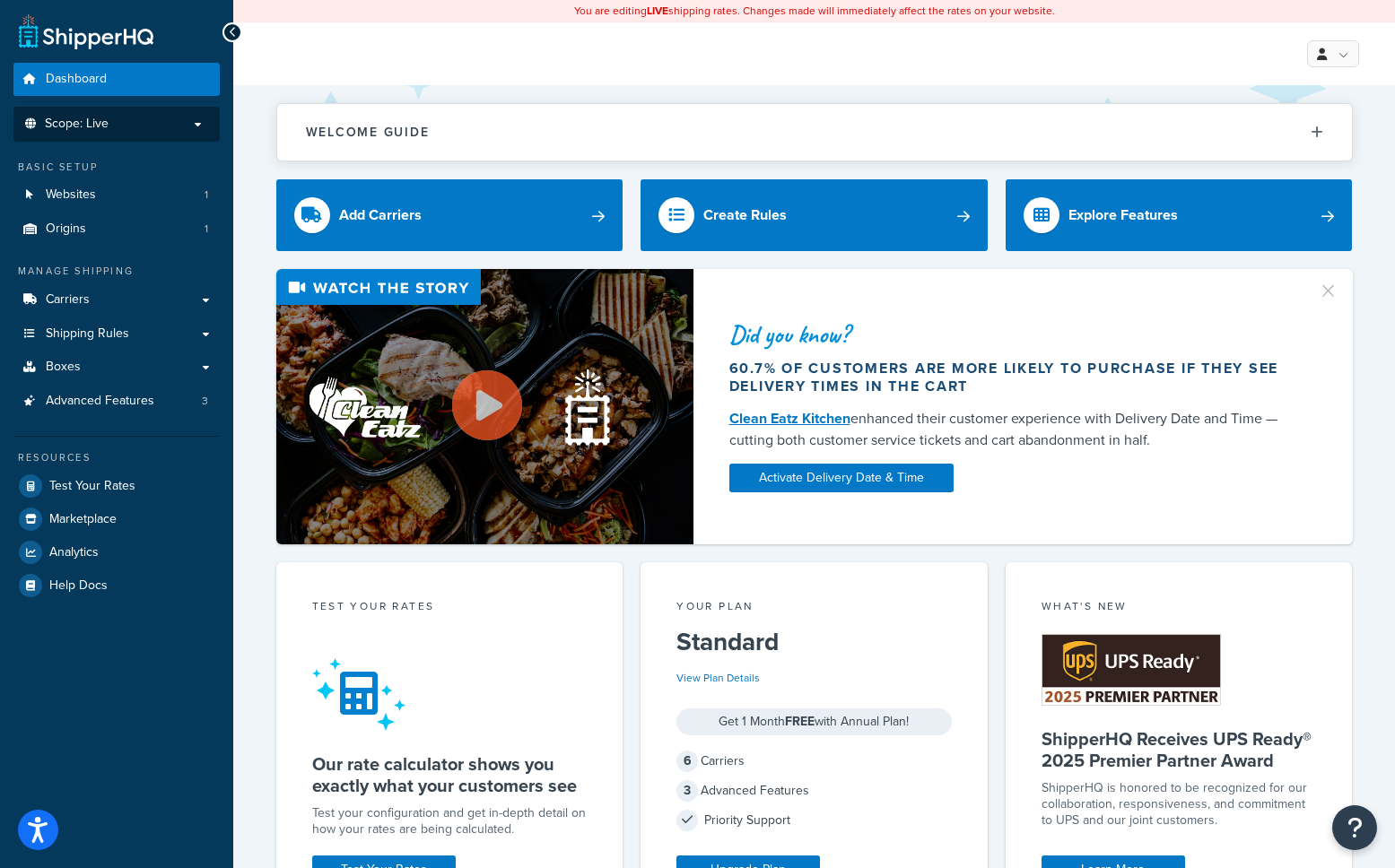
click at [135, 138] on li "Scope: Live" at bounding box center [116, 124] width 206 height 35
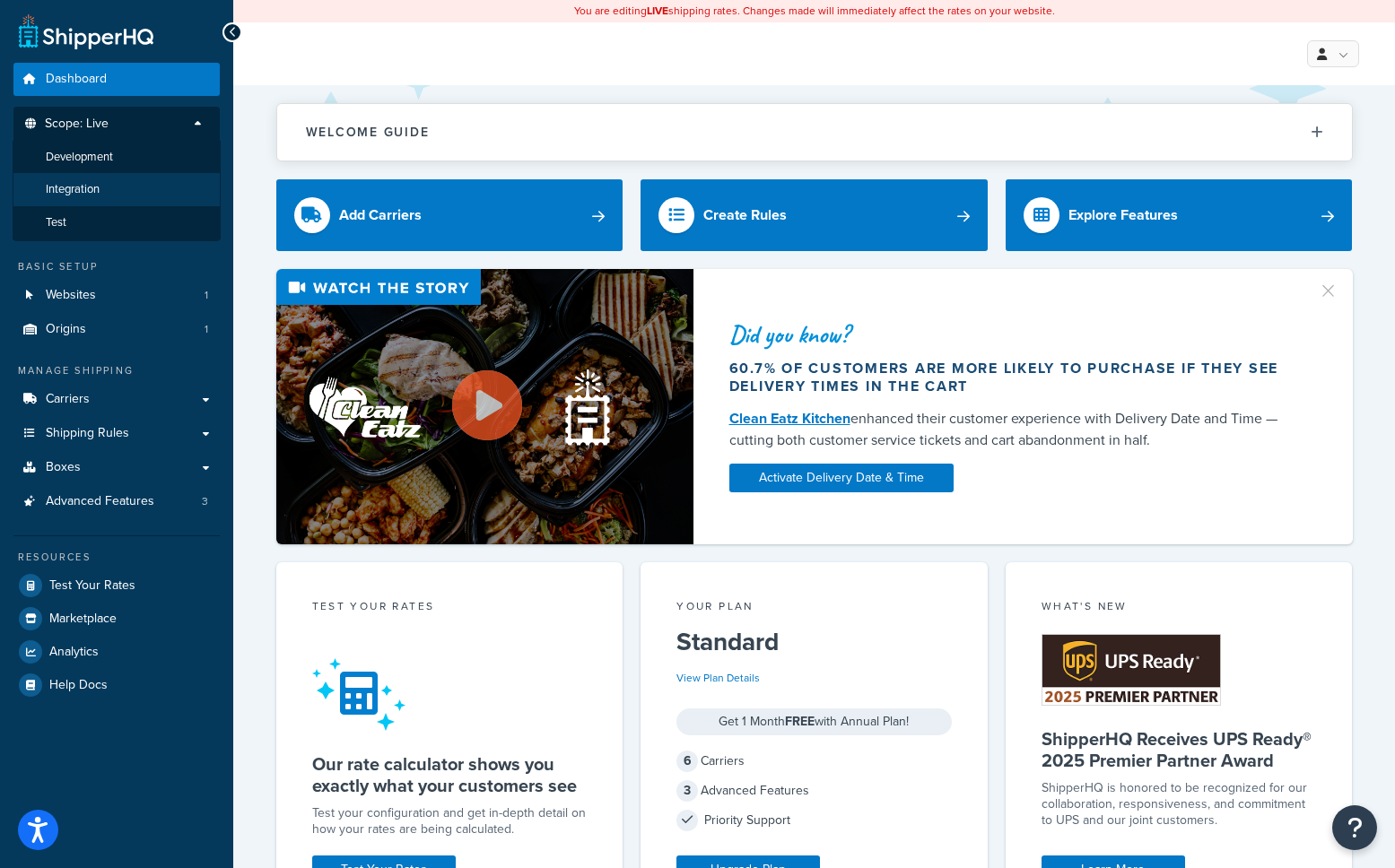
click at [83, 198] on li "Integration" at bounding box center [116, 189] width 208 height 34
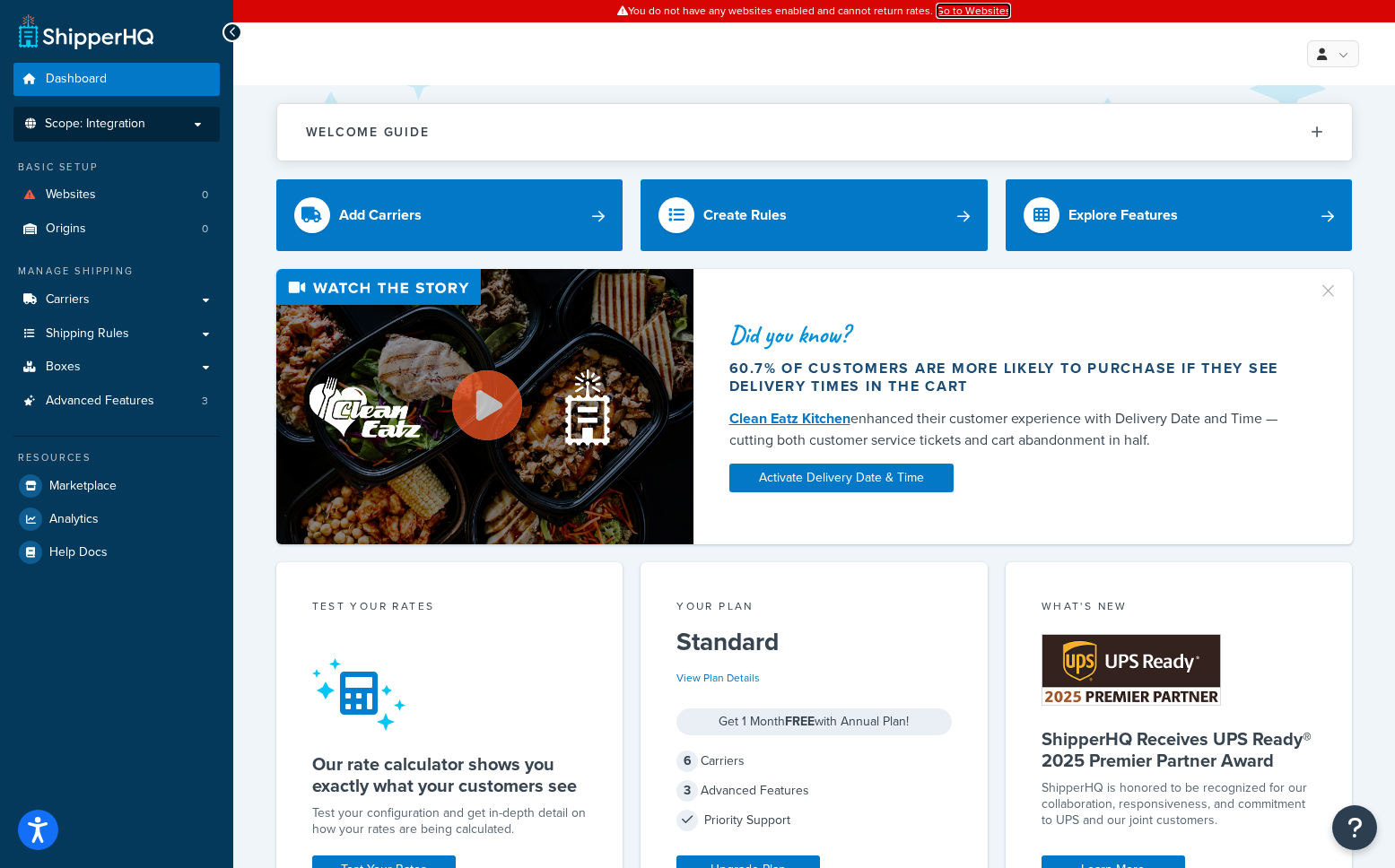
click at [965, 11] on link "Go to Websites" at bounding box center [972, 11] width 75 height 16
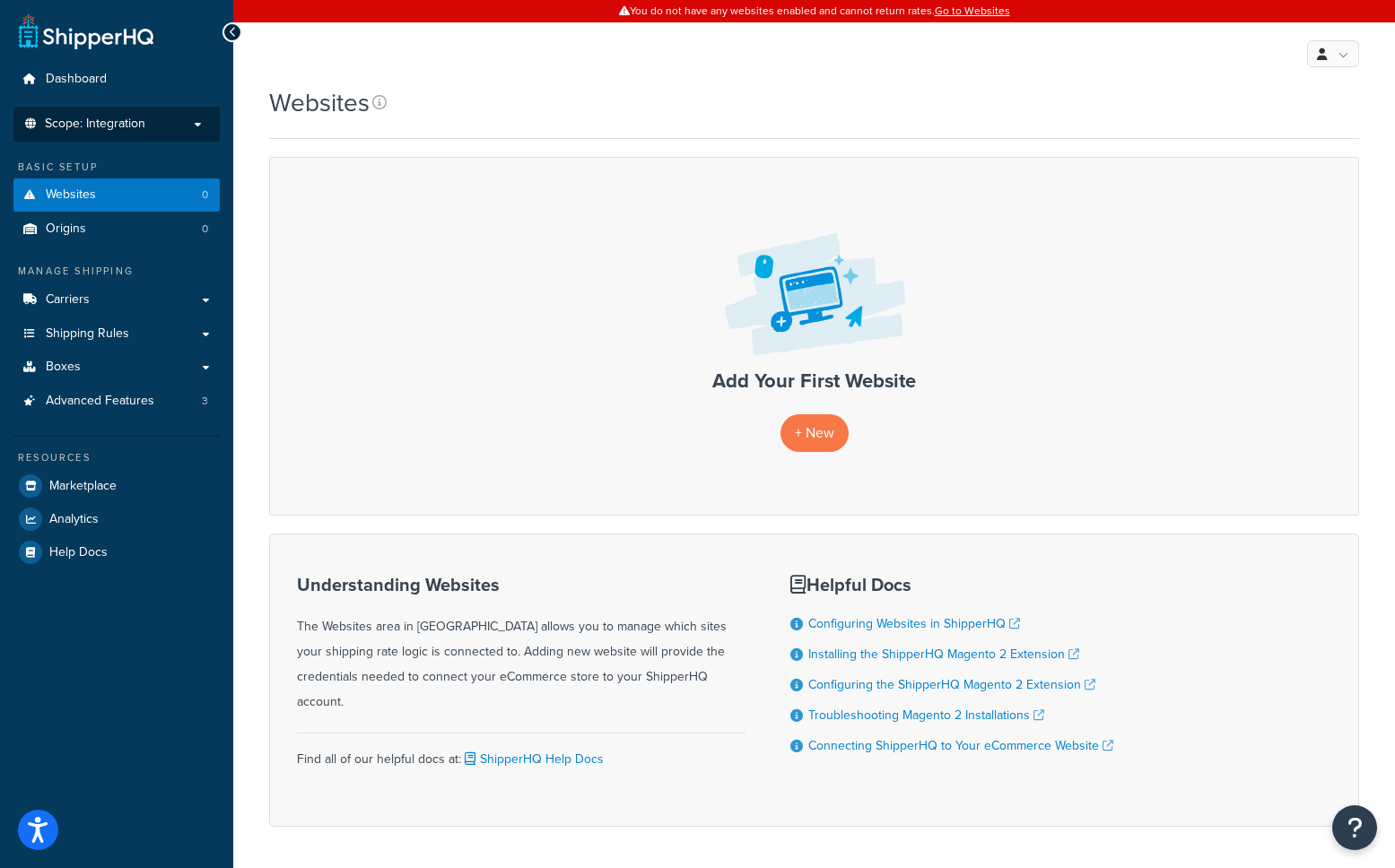
click at [158, 122] on p "Scope: Integration" at bounding box center [116, 124] width 190 height 15
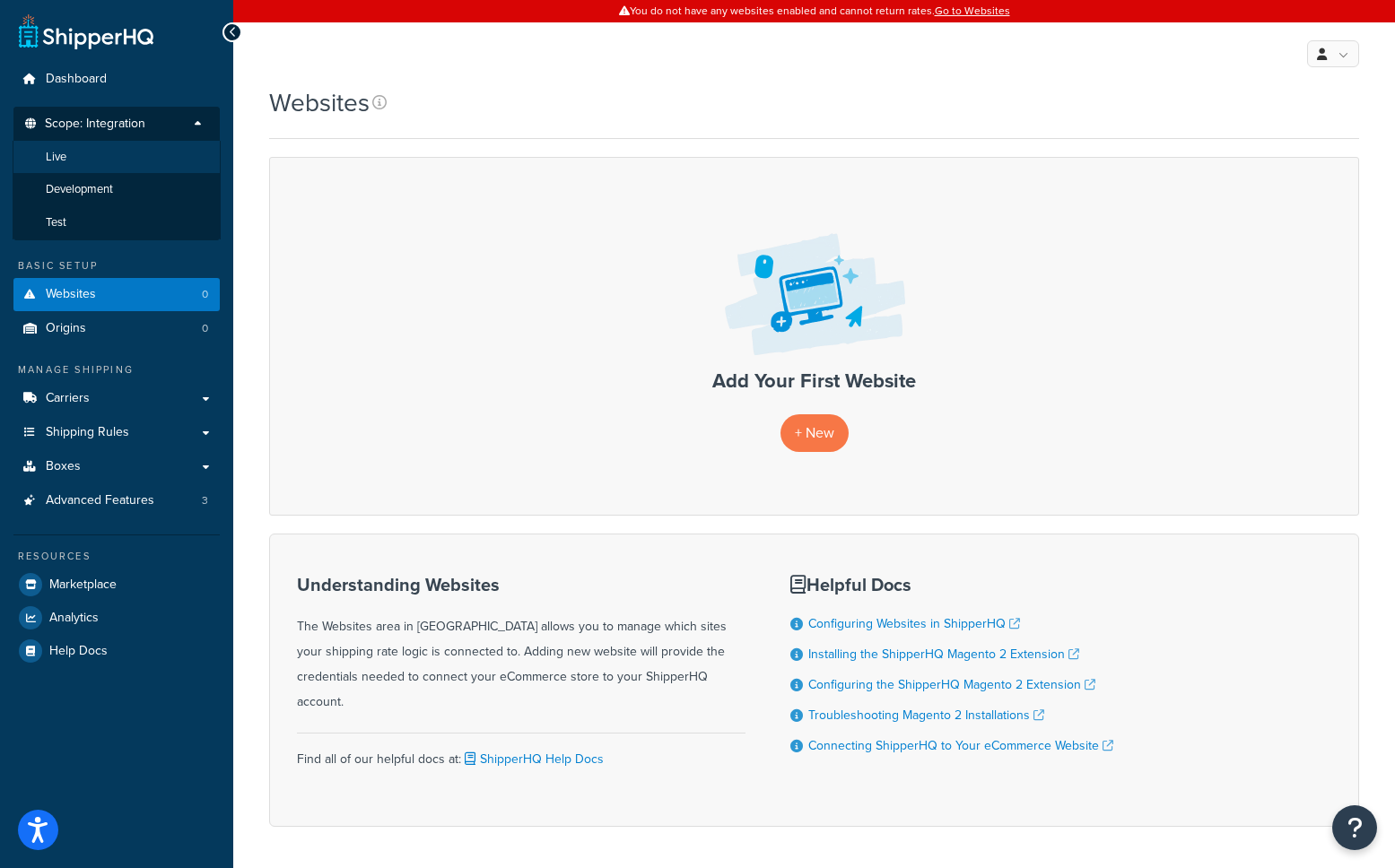
click at [60, 150] on span "Live" at bounding box center [55, 157] width 21 height 15
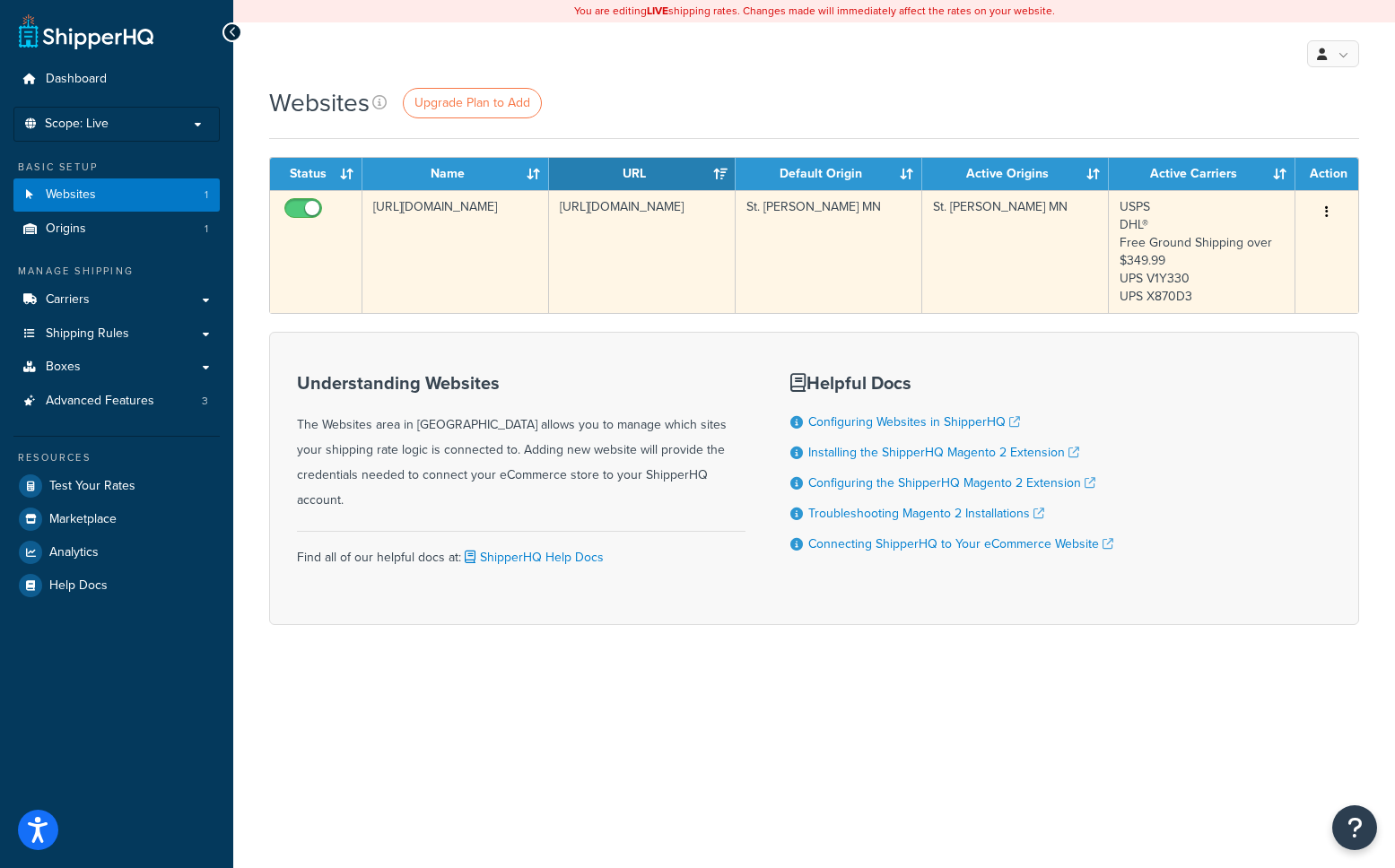
click at [779, 273] on td "St. [PERSON_NAME] MN" at bounding box center [828, 251] width 186 height 123
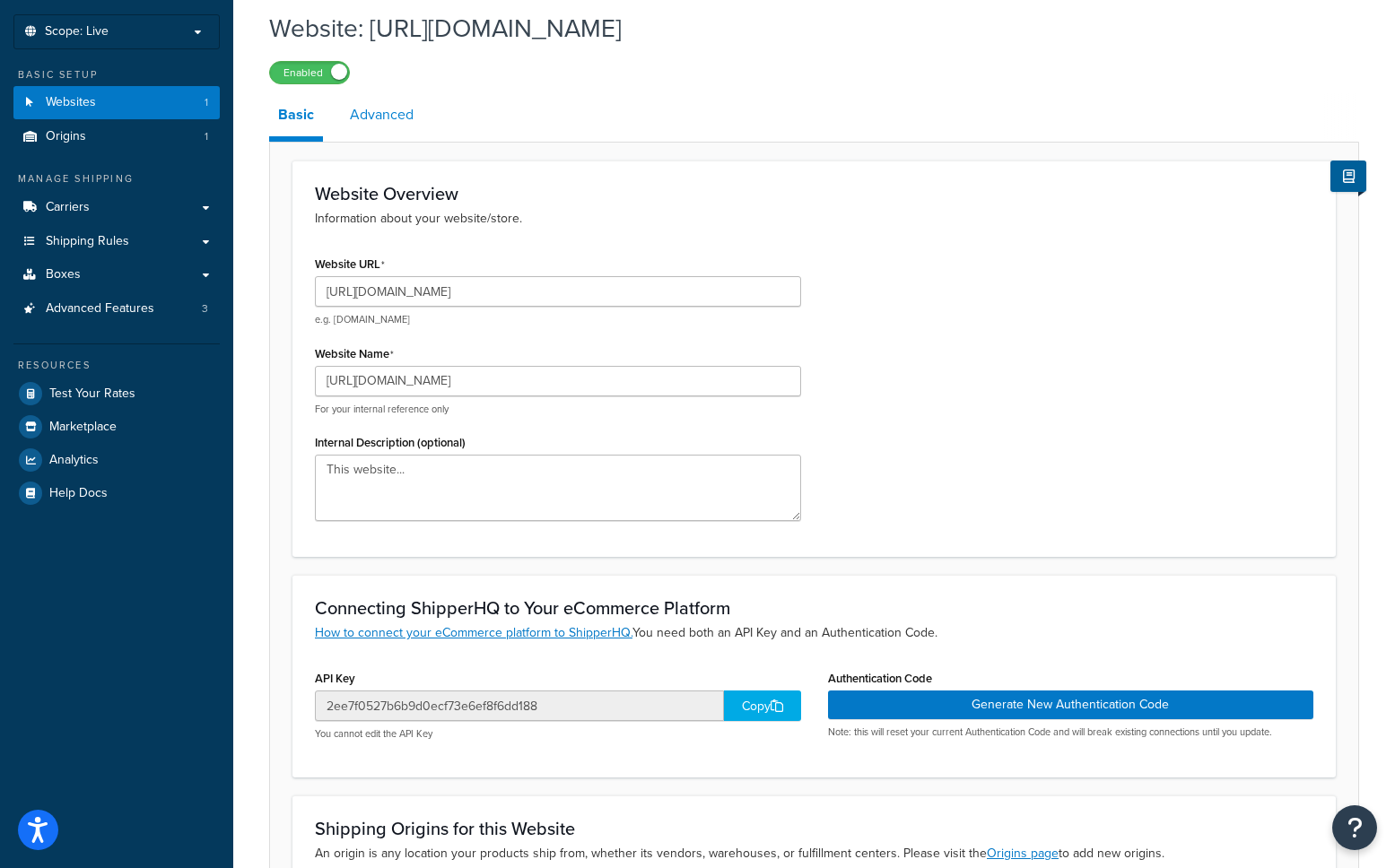
scroll to position [91, 0]
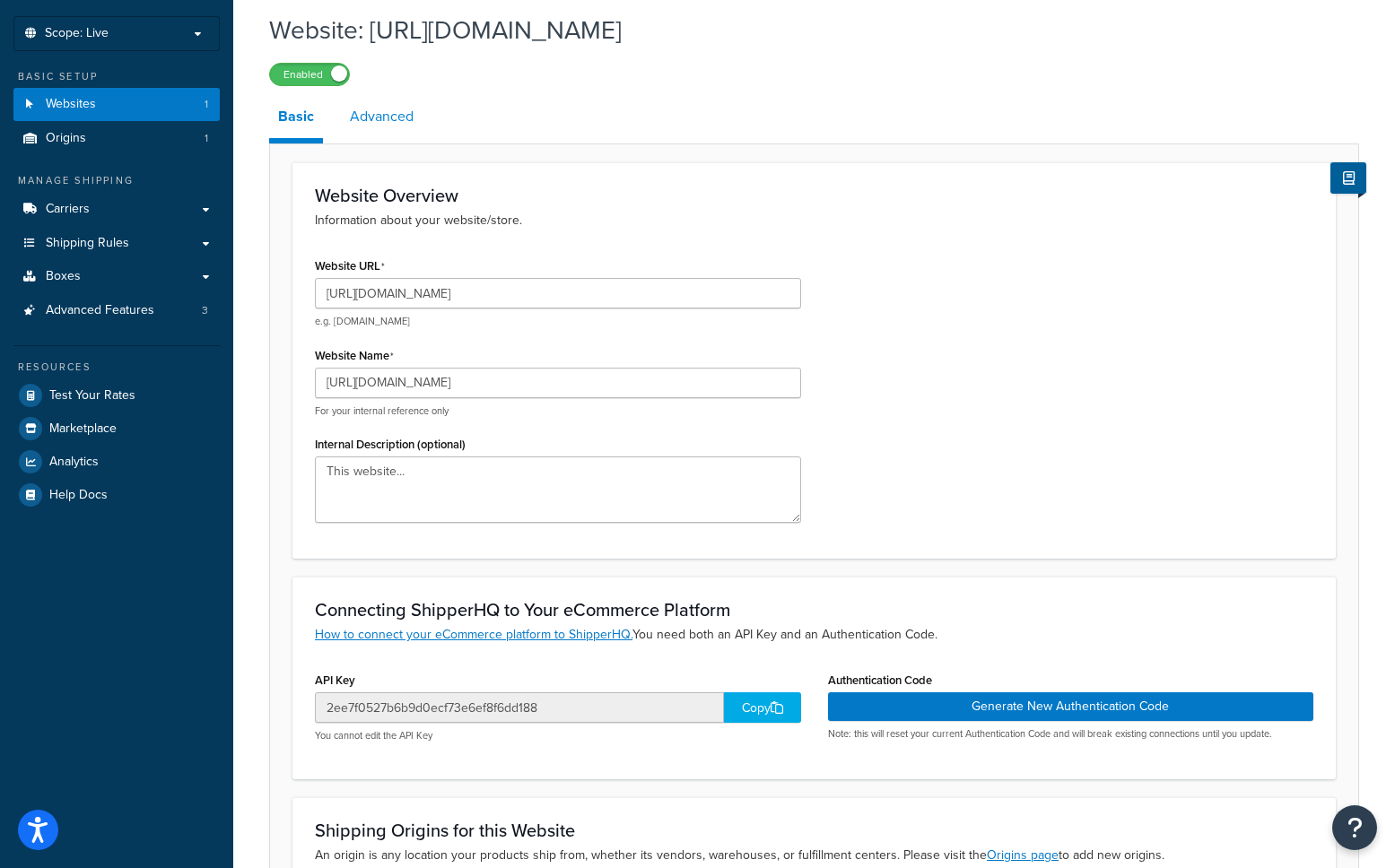
click at [393, 117] on link "Advanced" at bounding box center [382, 116] width 82 height 43
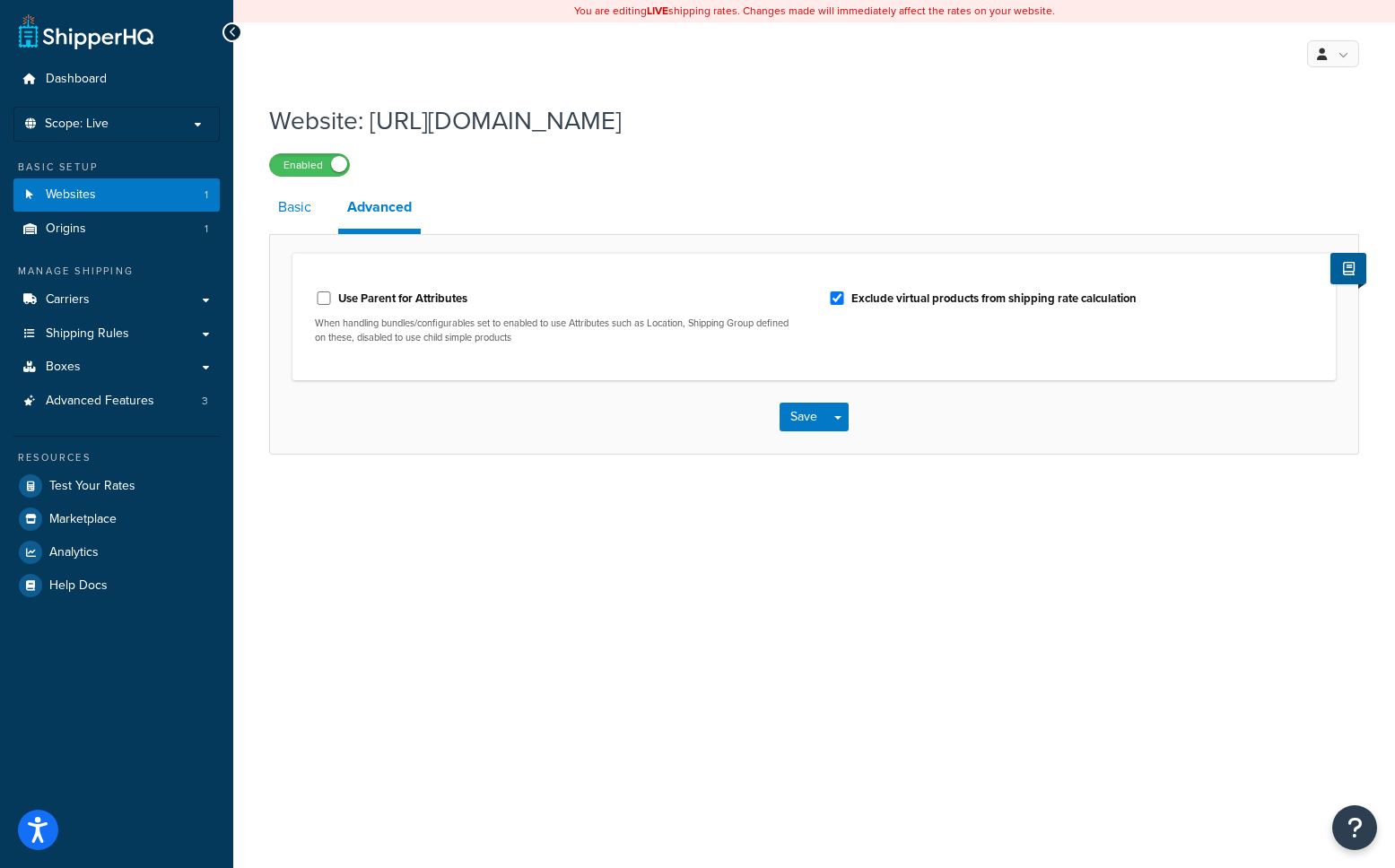
click at [300, 213] on link "Basic" at bounding box center [294, 206] width 51 height 43
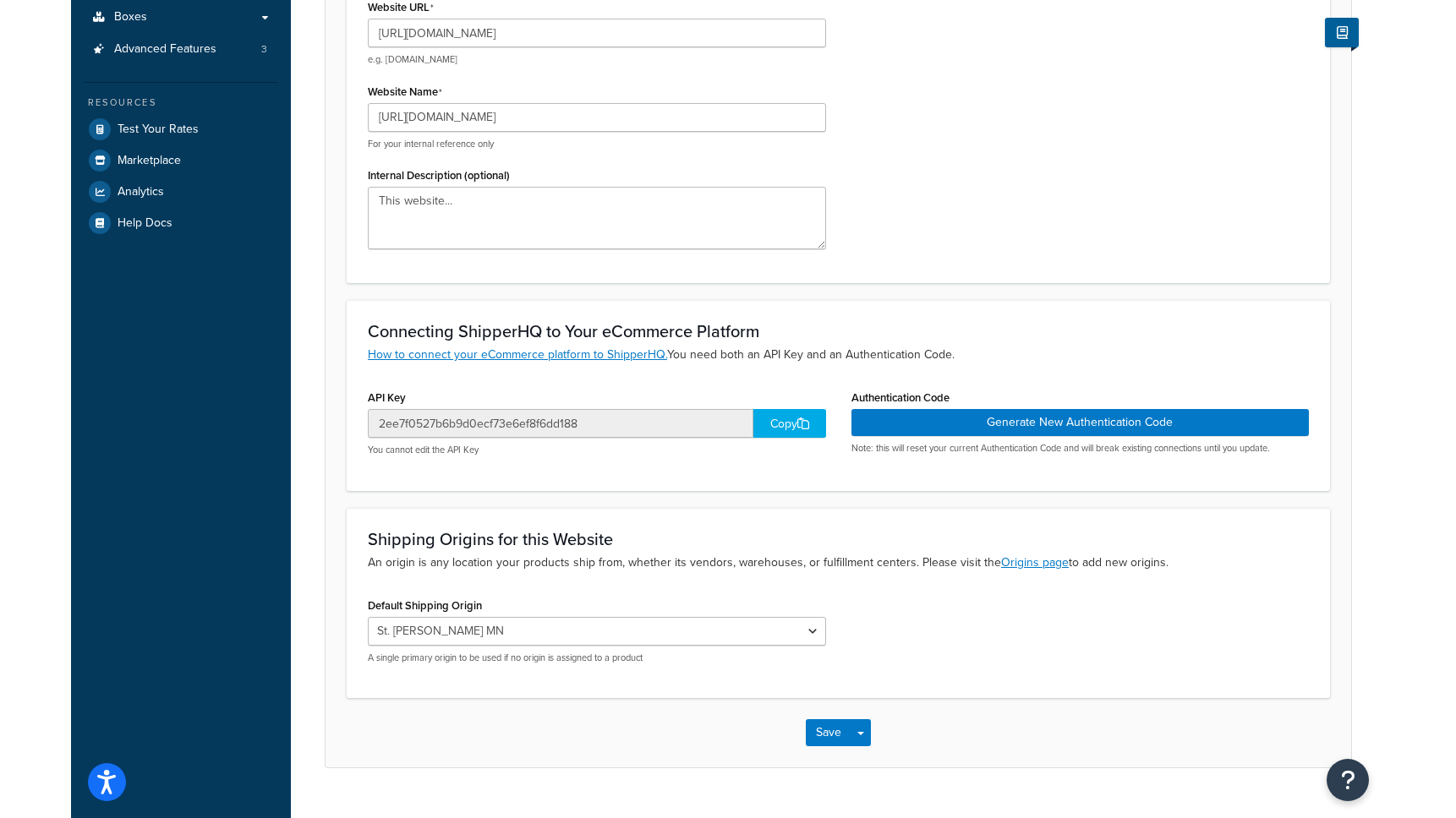
scroll to position [365, 0]
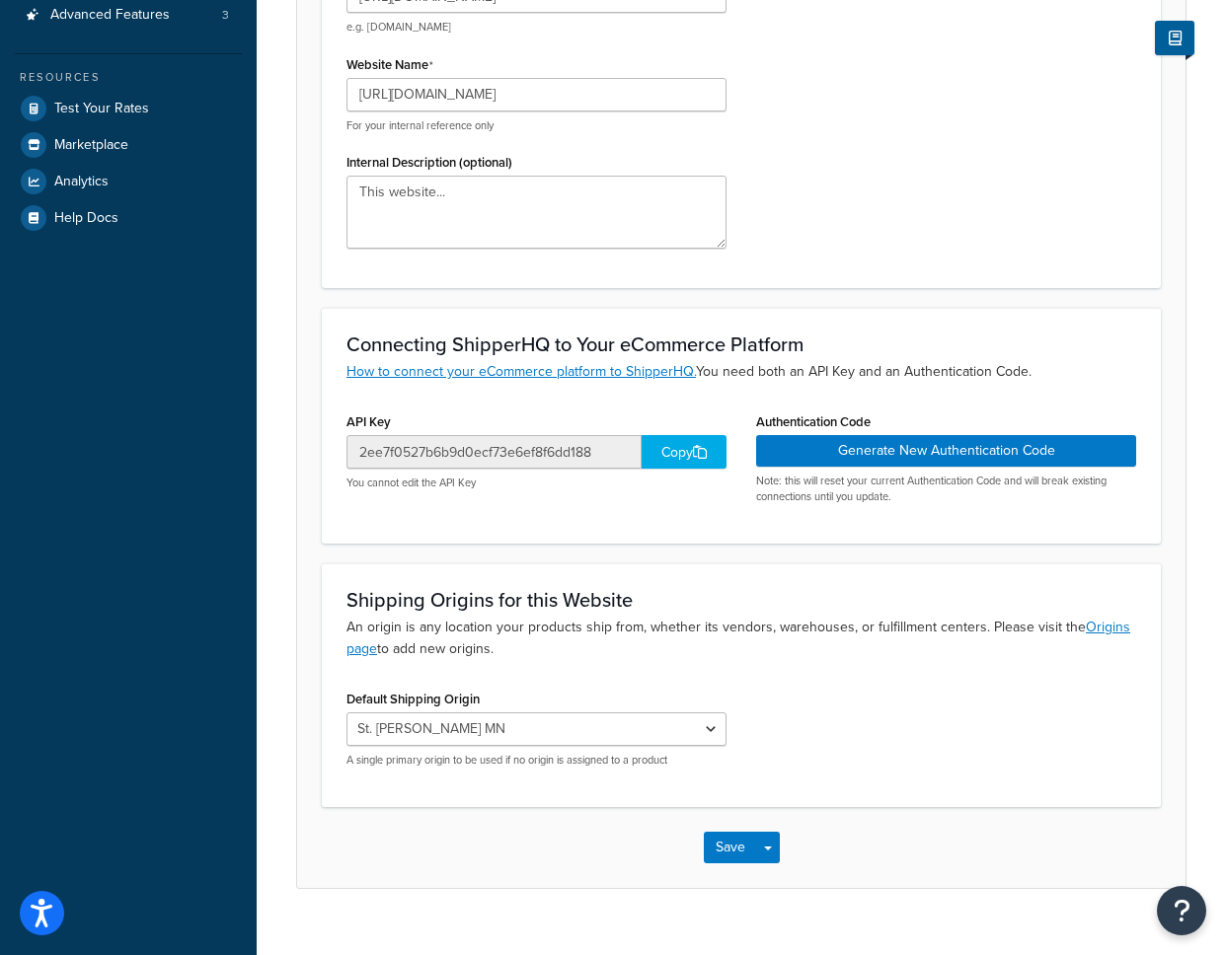
click at [653, 449] on div "Copy" at bounding box center [683, 452] width 85 height 34
